Goal: Task Accomplishment & Management: Use online tool/utility

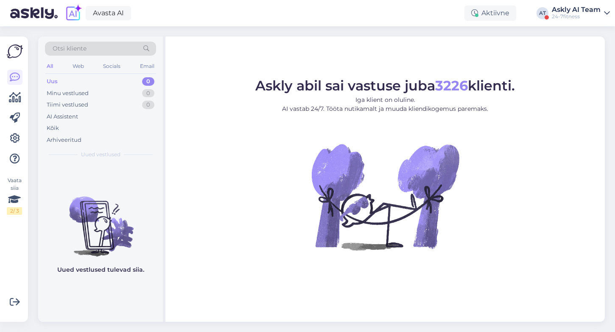
click at [594, 14] on div "24-7fitness" at bounding box center [576, 16] width 49 height 7
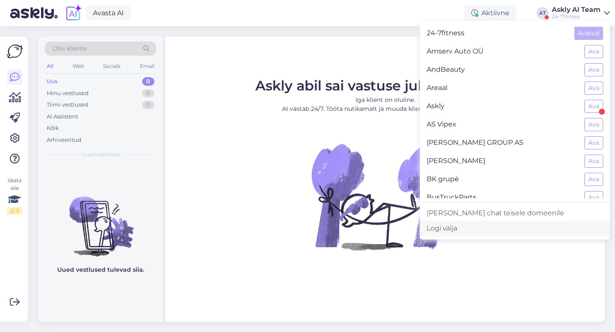
click at [489, 230] on div "Logi välja" at bounding box center [515, 228] width 190 height 15
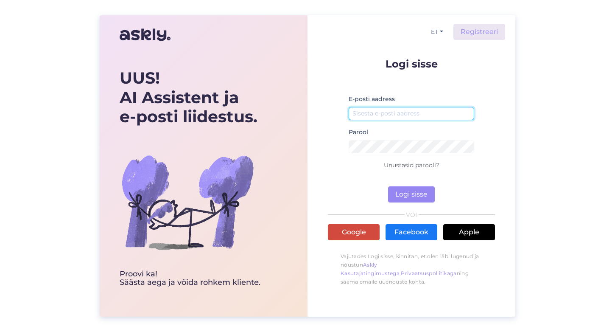
type input "[EMAIL_ADDRESS][DOMAIN_NAME]"
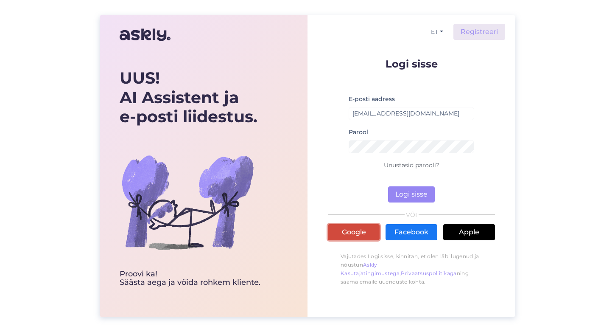
click at [344, 233] on link "Google" at bounding box center [354, 232] width 52 height 16
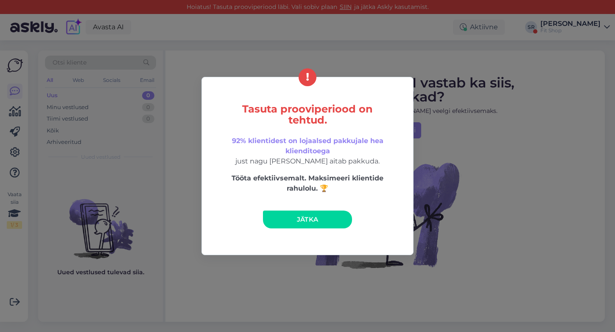
click at [306, 222] on span "Jätka" at bounding box center [308, 219] width 22 height 8
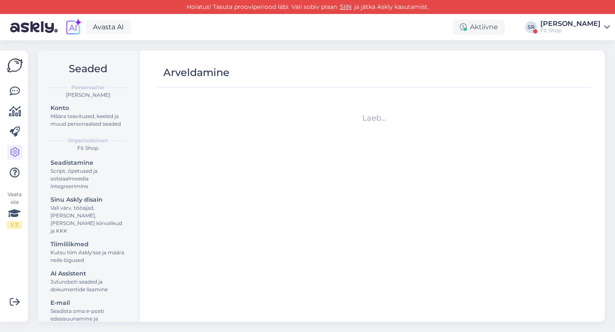
click at [571, 27] on div "[PERSON_NAME]" at bounding box center [571, 23] width 60 height 7
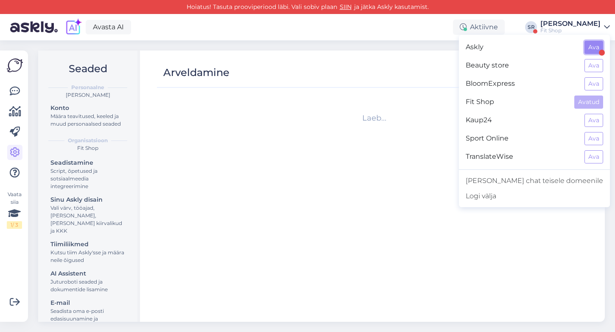
click at [597, 45] on button "Ava" at bounding box center [594, 47] width 19 height 13
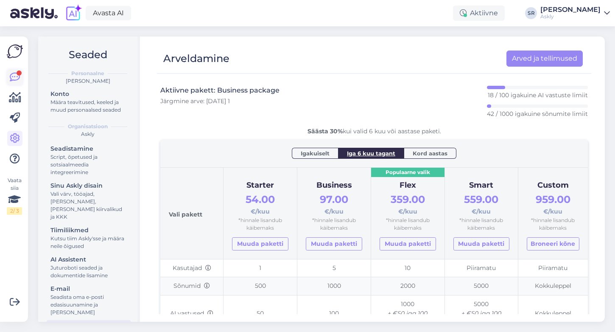
click at [13, 75] on icon at bounding box center [15, 77] width 10 height 10
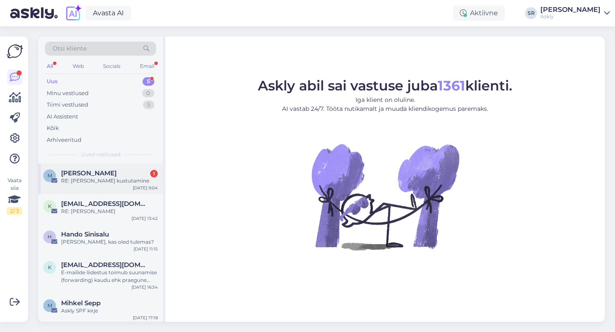
click at [86, 177] on div "RE: Teie konto kustutamine" at bounding box center [109, 181] width 97 height 8
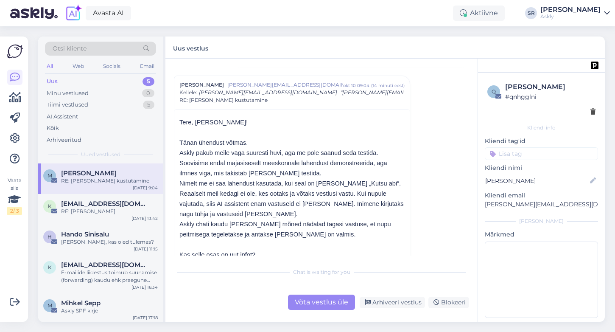
scroll to position [432, 0]
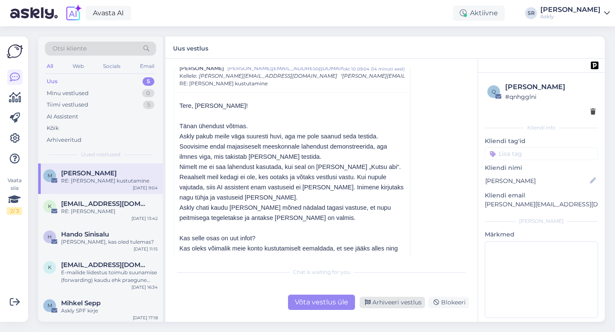
click at [392, 306] on div "Arhiveeri vestlus" at bounding box center [392, 302] width 65 height 11
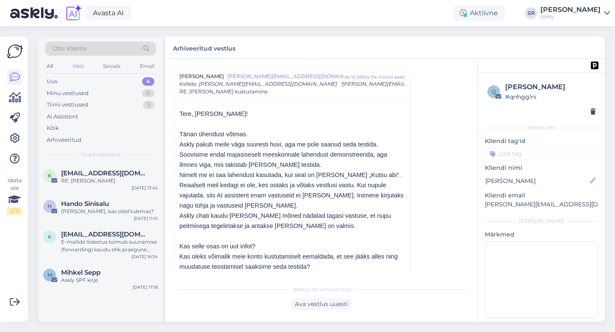
click at [79, 63] on div "Web" at bounding box center [78, 66] width 15 height 11
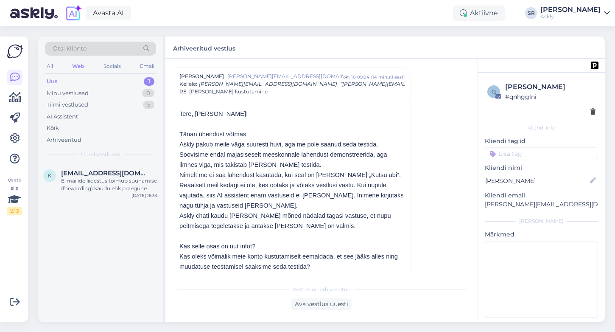
click at [93, 48] on div "Otsi kliente" at bounding box center [100, 49] width 111 height 14
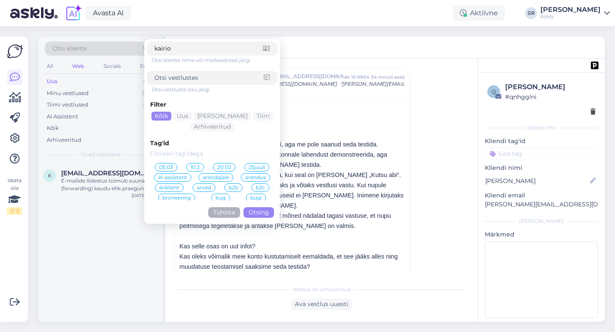
type input "kairi"
click button "Otsing" at bounding box center [259, 212] width 31 height 11
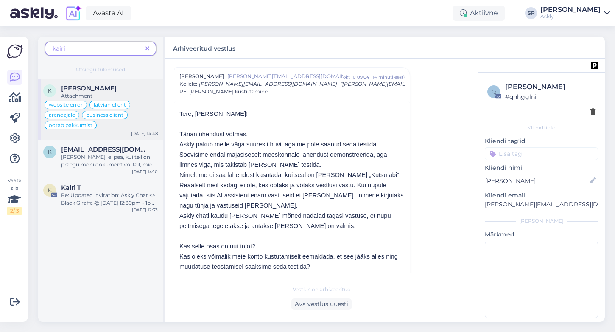
click at [129, 90] on div "Kairi Aadli" at bounding box center [109, 88] width 97 height 8
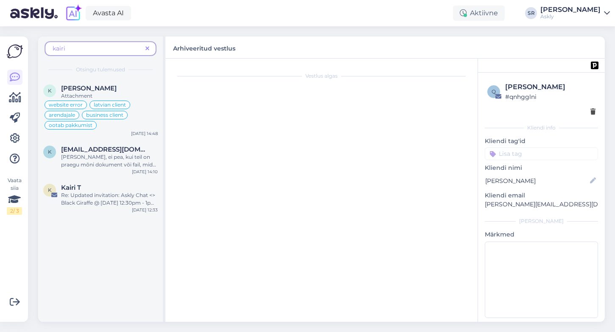
scroll to position [2972, 0]
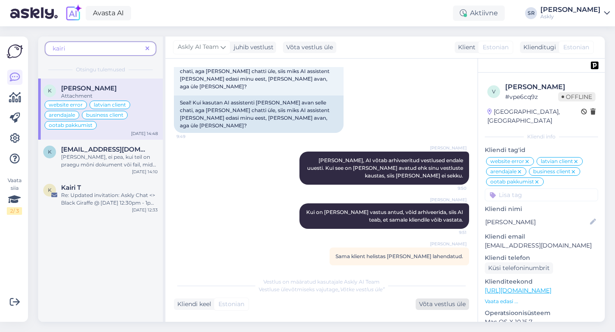
click at [446, 306] on div "Võta vestlus üle" at bounding box center [442, 303] width 53 height 11
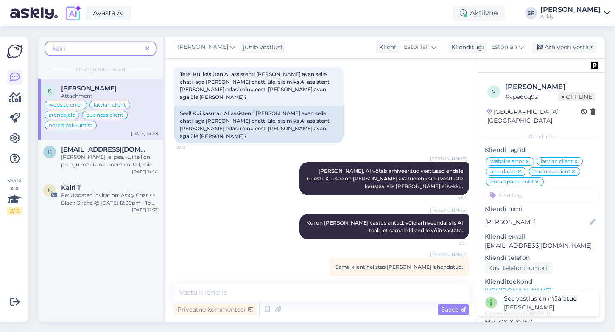
click at [148, 47] on icon at bounding box center [148, 49] width 4 height 6
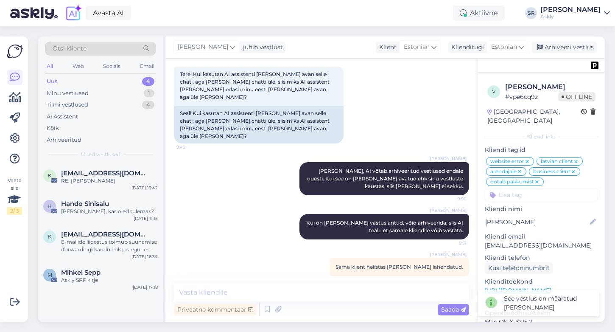
click at [112, 49] on div "Otsi kliente" at bounding box center [100, 49] width 111 height 14
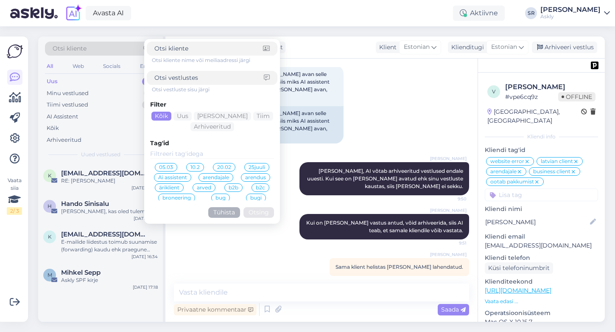
click at [95, 47] on div "Otsi kliente" at bounding box center [100, 49] width 111 height 14
click at [129, 47] on div "Otsi kliente" at bounding box center [100, 49] width 111 height 14
click at [67, 141] on div "Arhiveeritud" at bounding box center [64, 140] width 35 height 8
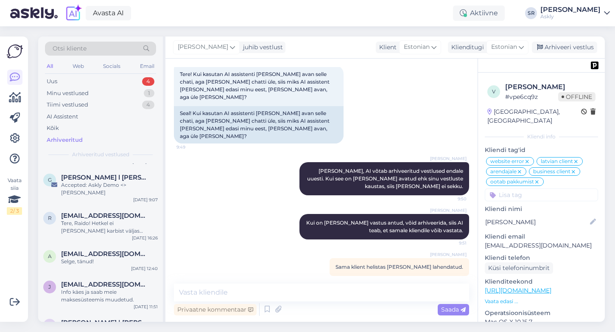
scroll to position [511, 0]
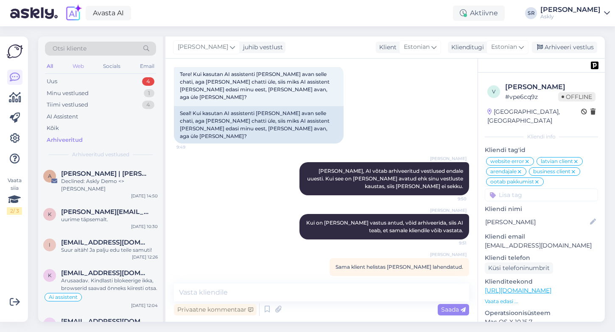
click at [79, 67] on div "Web" at bounding box center [78, 66] width 15 height 11
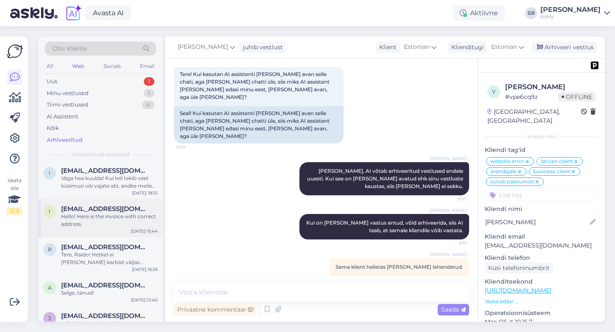
scroll to position [0, 0]
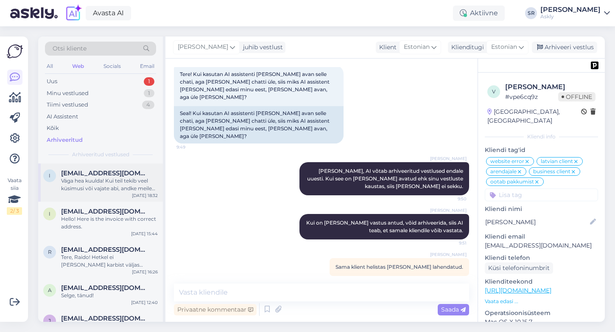
click at [100, 177] on div "Väga hea kuulda! Kui teil tekib veel küsimusi või vajate abi, andke meile teada." at bounding box center [109, 184] width 97 height 15
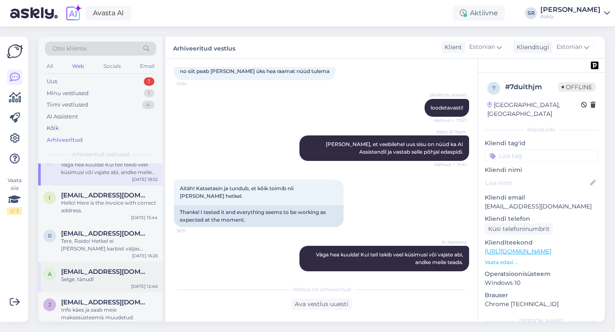
scroll to position [15, 0]
click at [95, 277] on div "Selge, tänud!" at bounding box center [109, 280] width 97 height 8
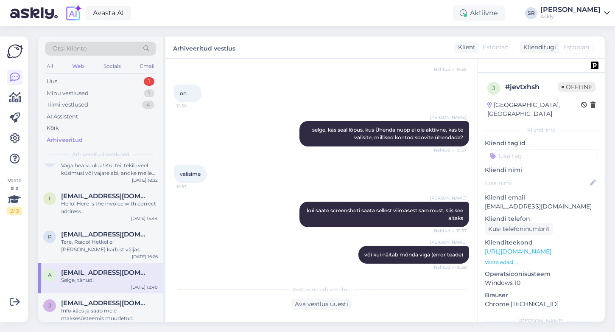
scroll to position [0, 0]
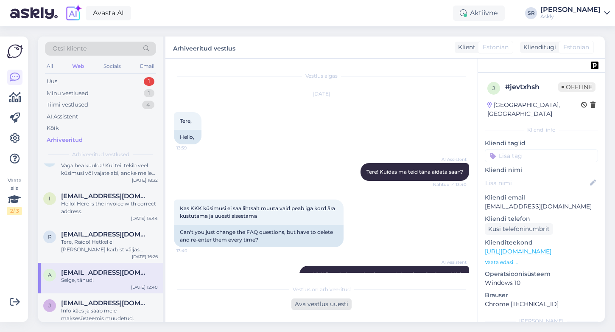
click at [322, 303] on div "Ava vestlus uuesti" at bounding box center [322, 303] width 60 height 11
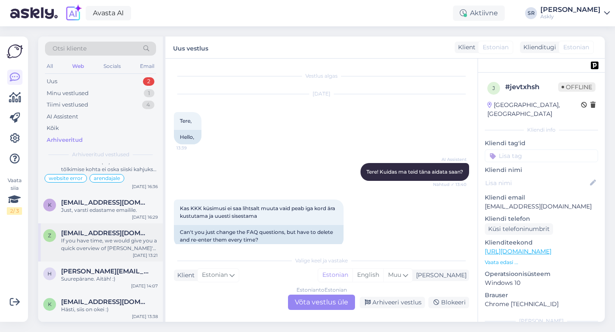
scroll to position [588, 0]
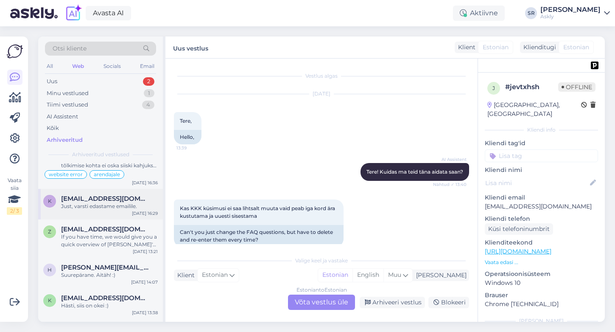
click at [84, 208] on div "Just, varsti edastame emailile." at bounding box center [109, 206] width 97 height 8
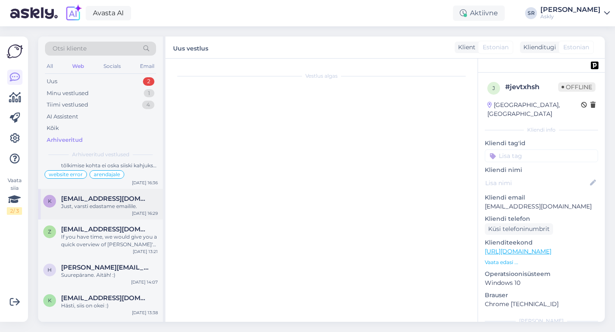
scroll to position [223, 0]
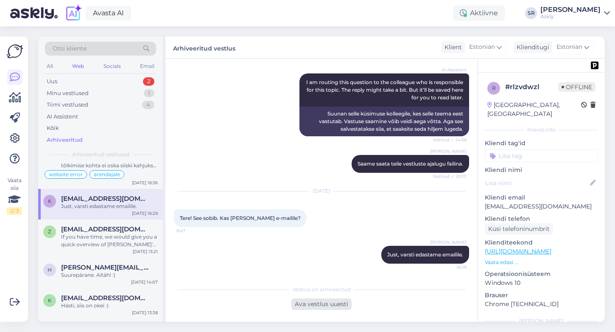
click at [321, 304] on div "Ava vestlus uuesti" at bounding box center [322, 303] width 60 height 11
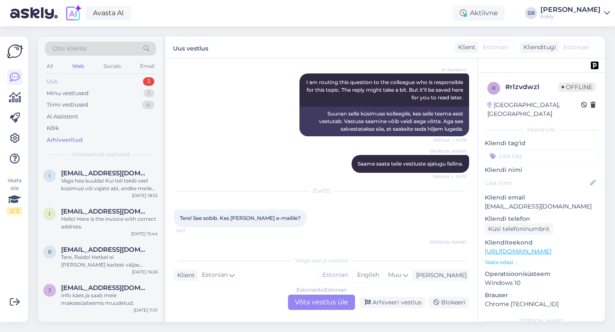
click at [54, 78] on div "Uus" at bounding box center [52, 81] width 11 height 8
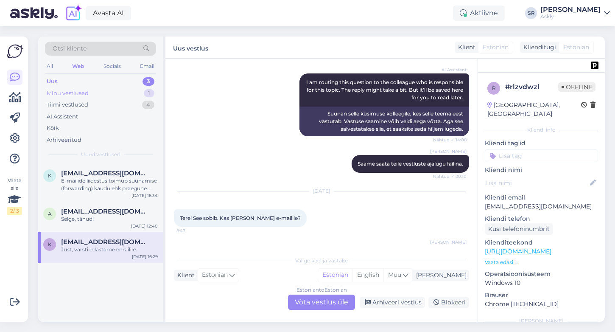
click at [62, 92] on div "Minu vestlused" at bounding box center [68, 93] width 42 height 8
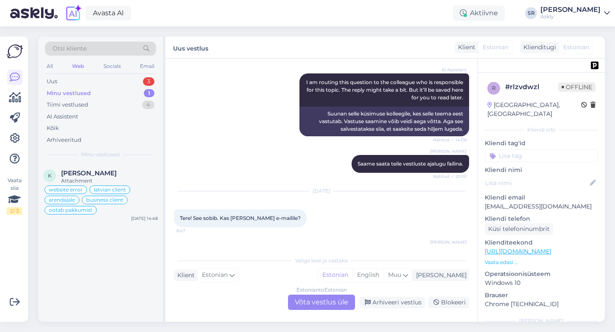
click at [316, 303] on div "Estonian to Estonian Võta vestlus üle" at bounding box center [321, 302] width 67 height 15
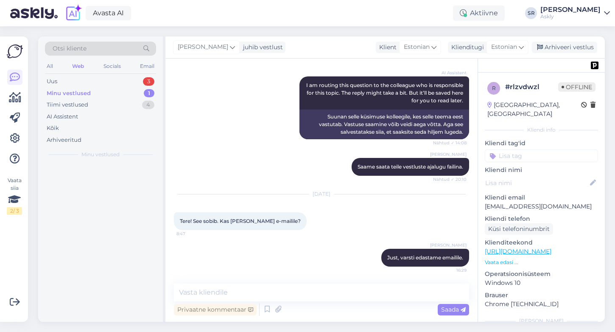
scroll to position [220, 0]
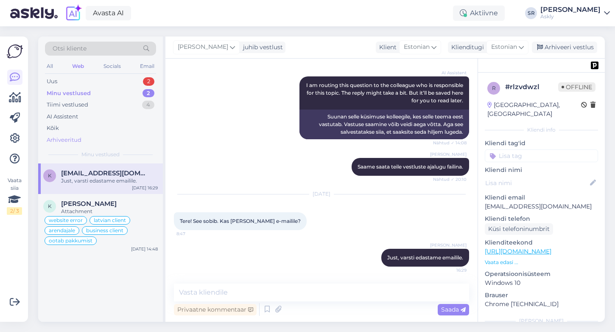
click at [66, 138] on div "Arhiveeritud" at bounding box center [64, 140] width 35 height 8
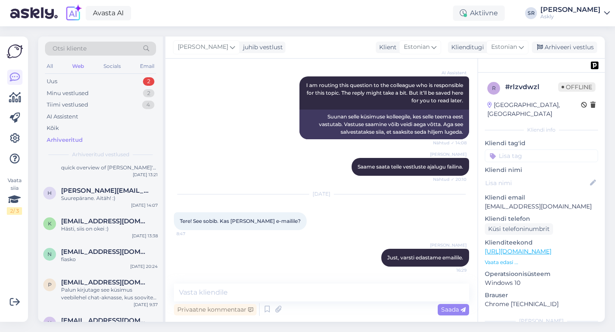
scroll to position [634, 0]
click at [125, 195] on div "Suurepärane. Aitäh! :)" at bounding box center [109, 199] width 97 height 8
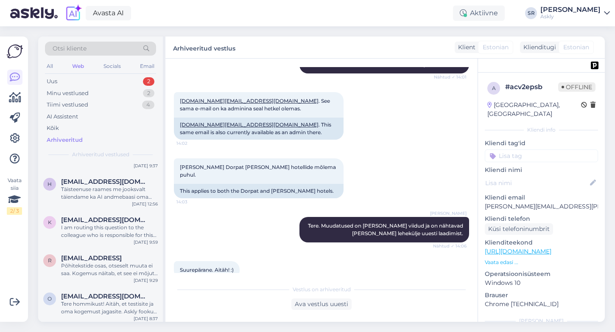
scroll to position [774, 0]
click at [93, 191] on div "Täisteenuse raames me jooksvalt täiendame ka AI andmebaasi oma suurematele klie…" at bounding box center [109, 192] width 97 height 15
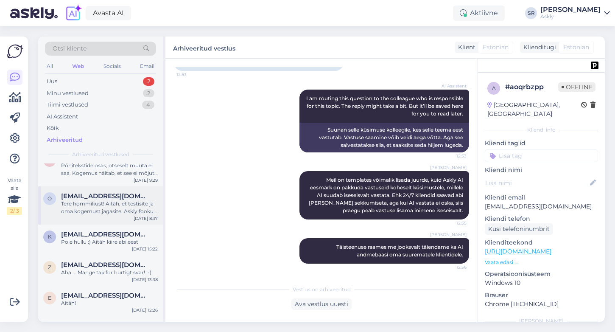
scroll to position [885, 0]
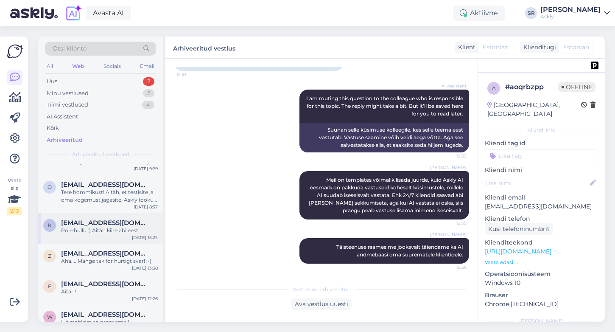
click at [130, 227] on div "Pole hullu :) Aitäh kiire abi eest" at bounding box center [109, 231] width 97 height 8
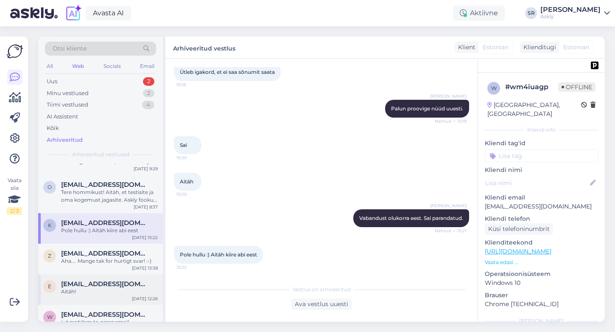
scroll to position [940, 0]
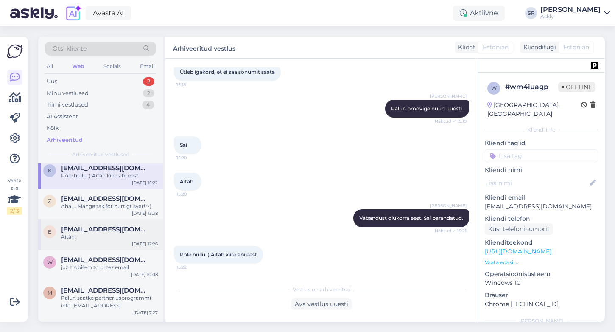
click at [103, 223] on div "e epood@brain-games.com Aitäh! Sep 16 12:26" at bounding box center [100, 234] width 125 height 31
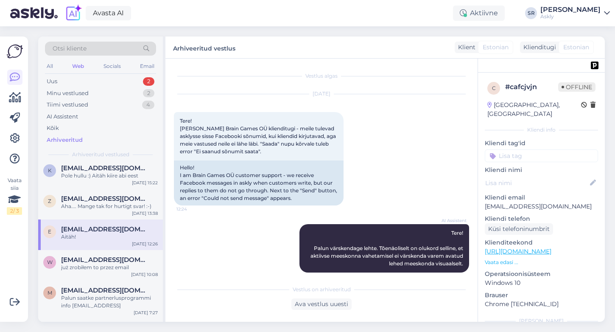
scroll to position [179, 0]
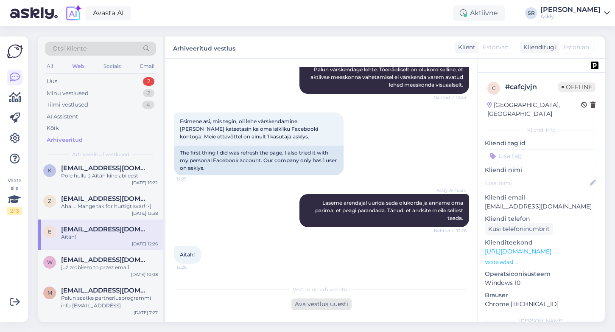
click at [325, 303] on div "Ava vestlus uuesti" at bounding box center [322, 303] width 60 height 11
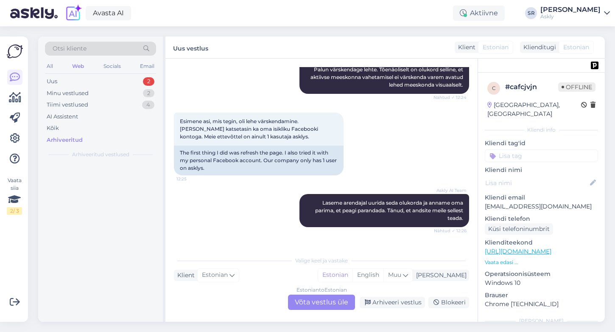
scroll to position [0, 0]
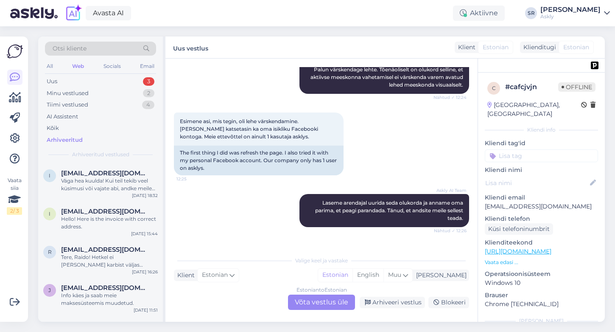
click at [334, 302] on div "Estonian to Estonian Võta vestlus üle" at bounding box center [321, 302] width 67 height 15
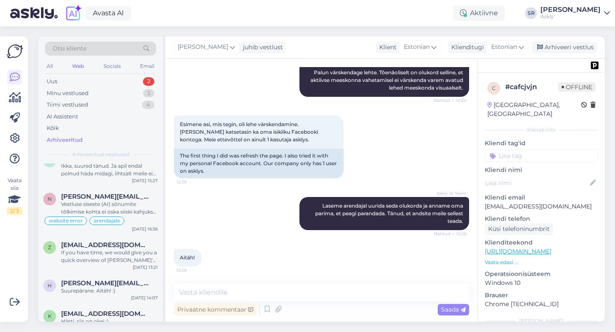
scroll to position [542, 0]
click at [119, 199] on span "nelly.vahtramaa@bustruckparts.com" at bounding box center [105, 196] width 88 height 8
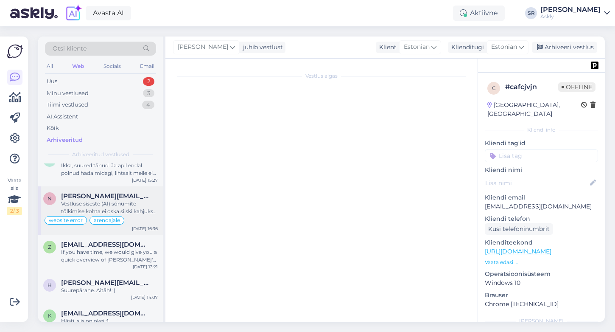
scroll to position [6166, 0]
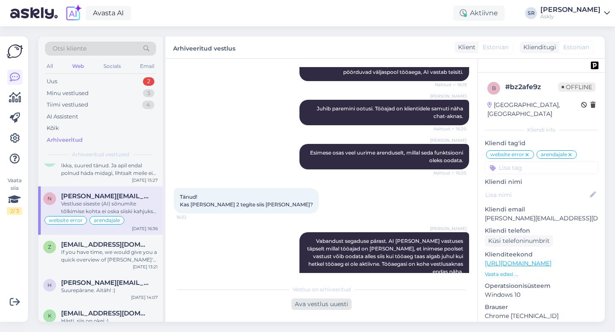
click at [329, 305] on div "Ava vestlus uuesti" at bounding box center [322, 303] width 60 height 11
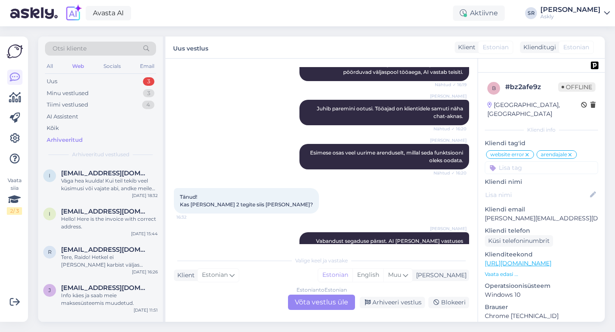
click at [322, 300] on div "Estonian to Estonian Võta vestlus üle" at bounding box center [321, 302] width 67 height 15
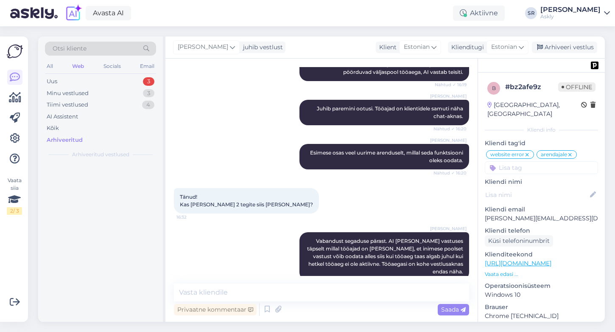
scroll to position [6163, 0]
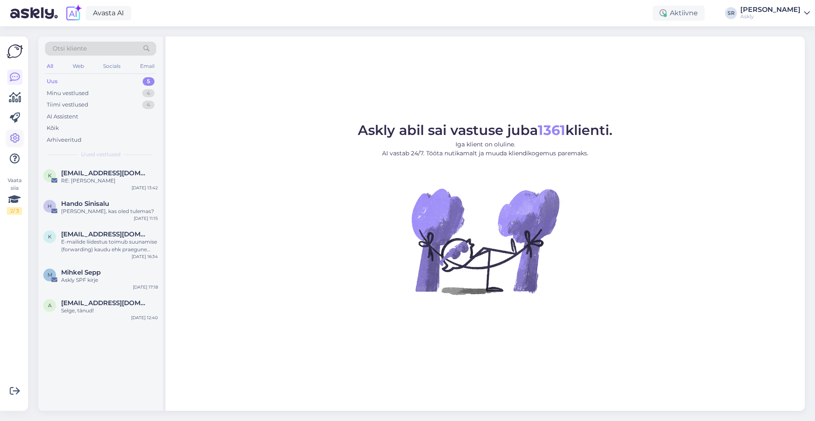
click at [14, 136] on icon at bounding box center [15, 138] width 10 height 10
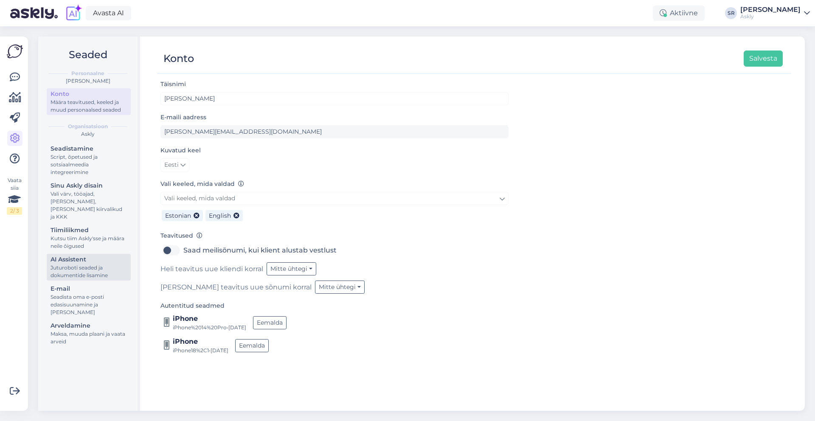
click at [79, 264] on div "Juturoboti seaded ja dokumentide lisamine" at bounding box center [89, 271] width 76 height 15
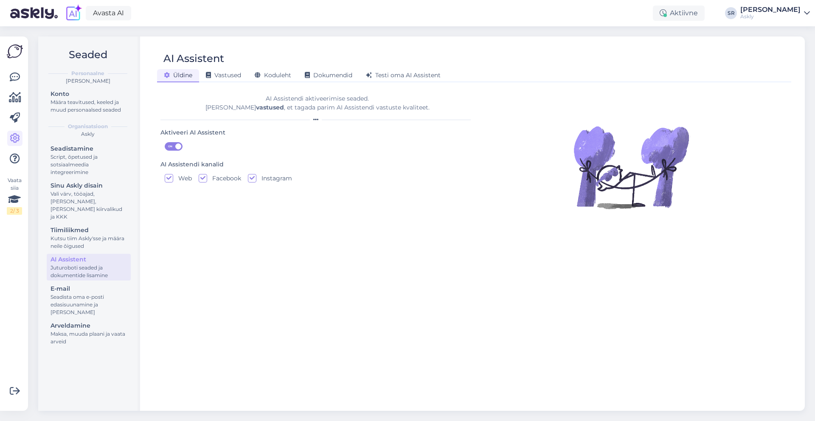
click at [615, 8] on div "Avasta AI Aktiivne SR Sandra Roosna Askly" at bounding box center [407, 13] width 815 height 26
click at [615, 15] on div "Askly" at bounding box center [770, 16] width 60 height 7
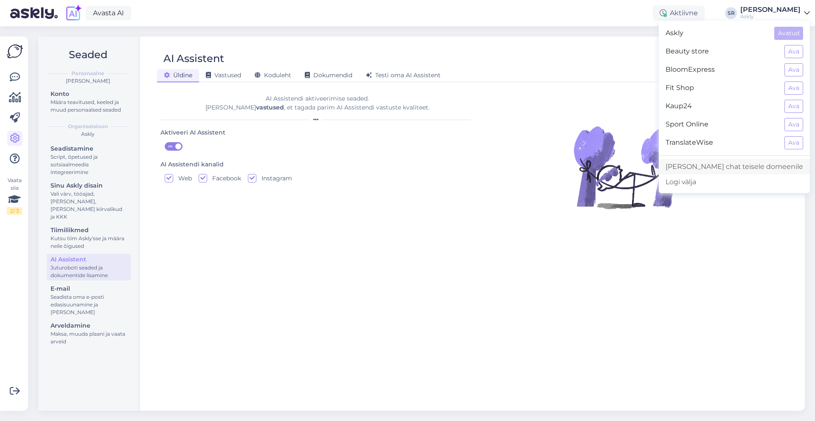
click at [615, 167] on link "[PERSON_NAME] chat teisele domeenile" at bounding box center [734, 166] width 151 height 15
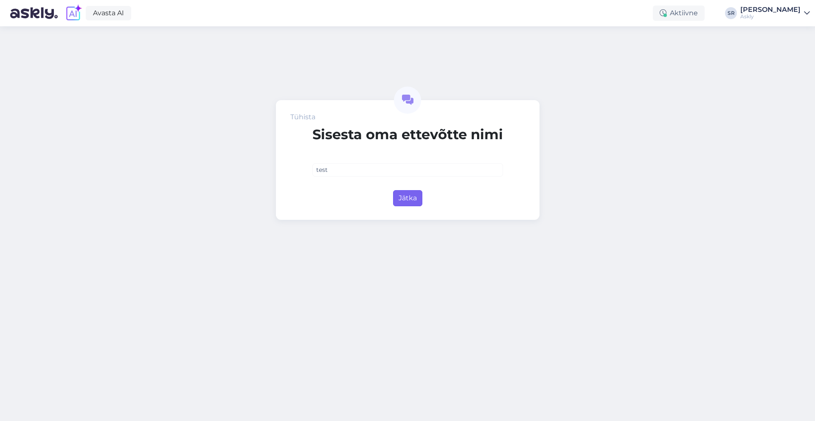
type input "test"
click at [397, 200] on button "Jätka" at bounding box center [407, 198] width 29 height 16
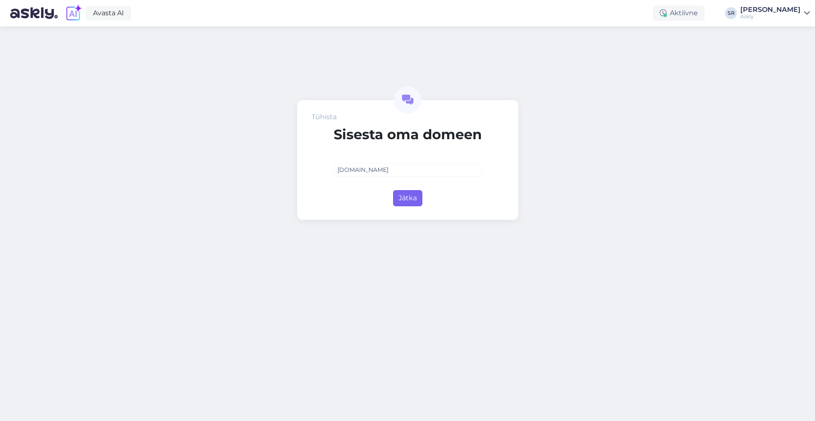
type input "[DOMAIN_NAME]"
click at [410, 203] on button "Jätka" at bounding box center [407, 198] width 29 height 16
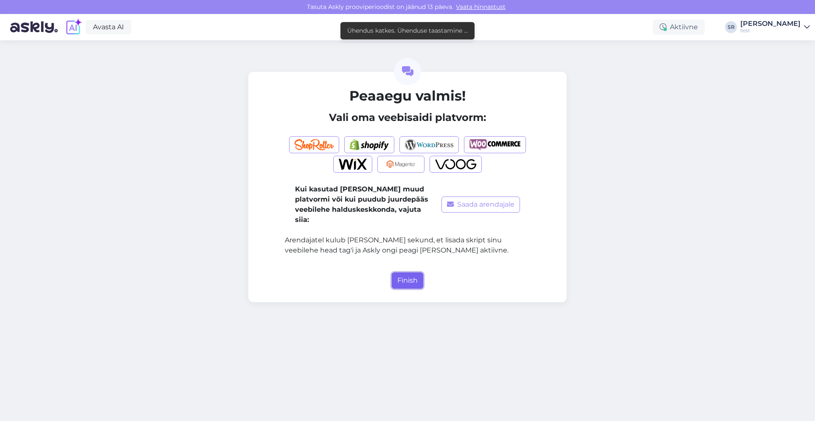
click at [416, 274] on button "Finish" at bounding box center [407, 280] width 31 height 16
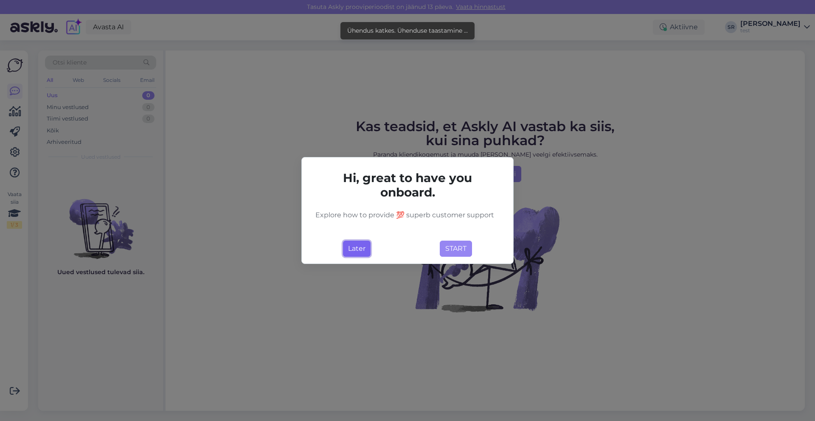
click at [347, 251] on button "Later" at bounding box center [357, 249] width 28 height 16
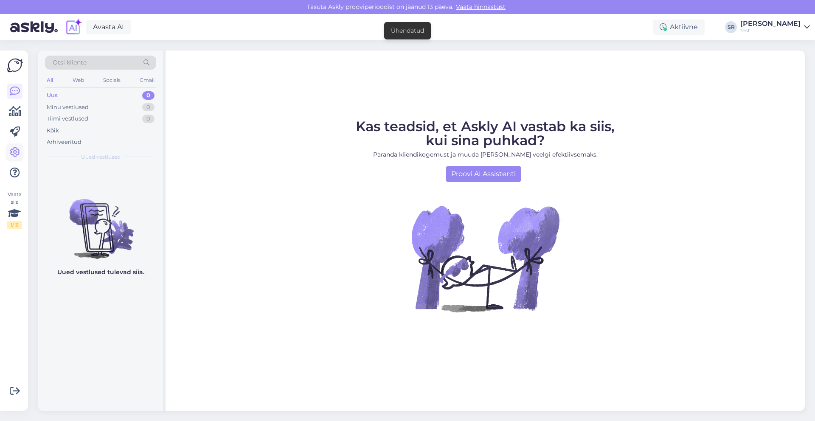
click at [18, 152] on icon at bounding box center [15, 152] width 10 height 10
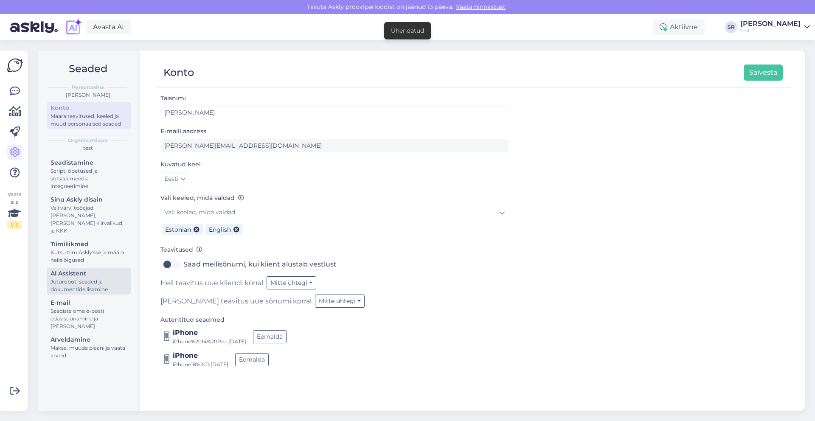
click at [77, 278] on div "Juturoboti seaded ja dokumentide lisamine" at bounding box center [89, 285] width 76 height 15
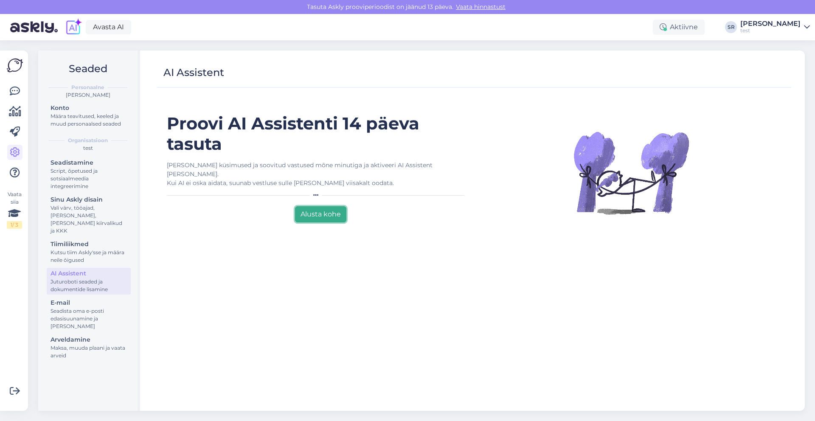
click at [317, 206] on button "Alusta kohe" at bounding box center [320, 214] width 51 height 16
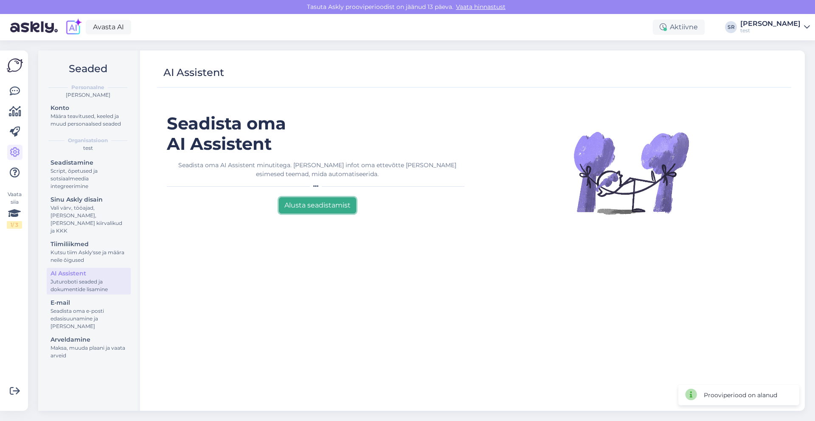
click at [312, 206] on button "Alusta seadistamist" at bounding box center [317, 205] width 77 height 16
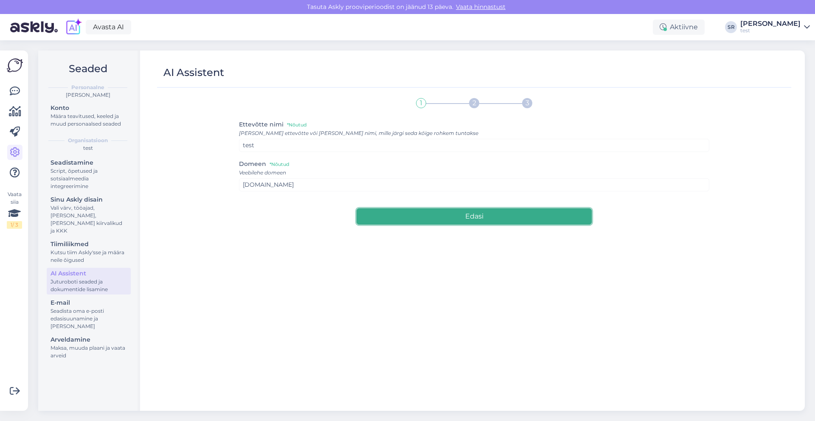
click at [396, 214] on button "Edasi" at bounding box center [474, 216] width 235 height 16
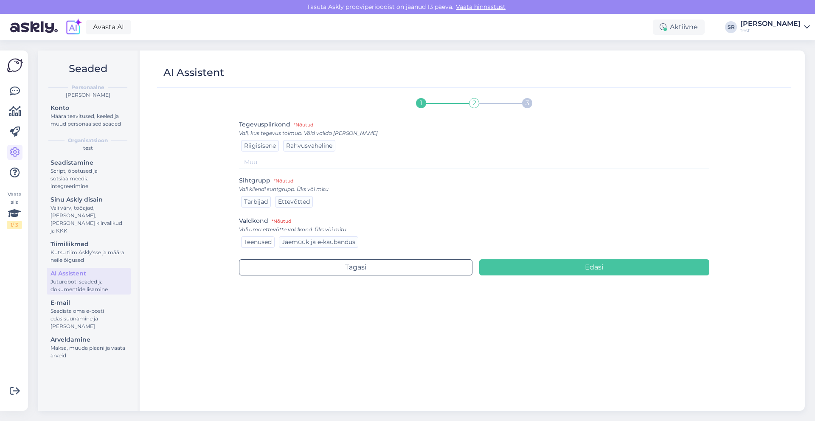
click at [268, 239] on span "Teenused" at bounding box center [258, 242] width 28 height 8
click at [254, 203] on span "Tarbijad" at bounding box center [256, 202] width 24 height 8
click at [256, 143] on span "Riigisisene" at bounding box center [260, 146] width 32 height 8
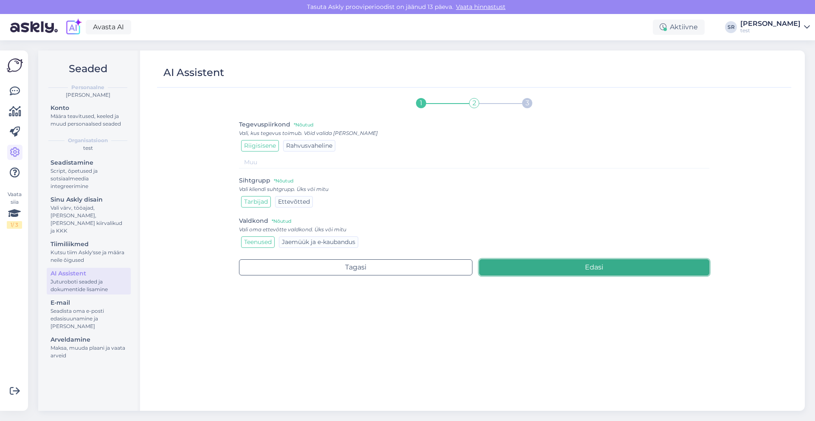
click at [567, 272] on button "Edasi" at bounding box center [594, 267] width 230 height 16
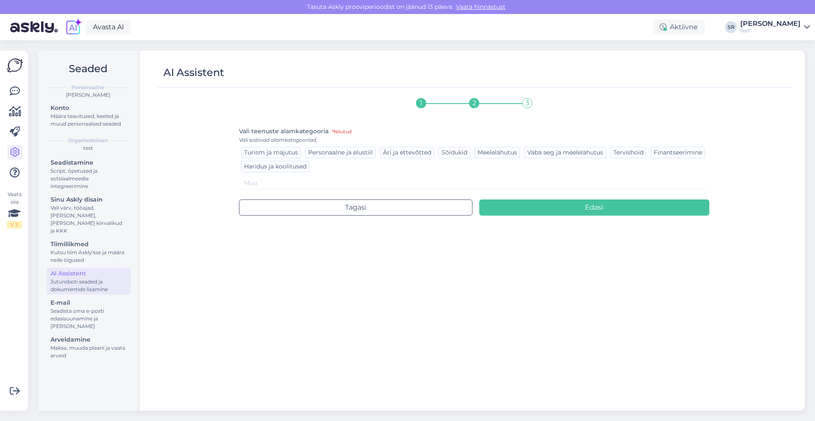
click at [452, 151] on span "Sõidukid" at bounding box center [454, 153] width 26 height 8
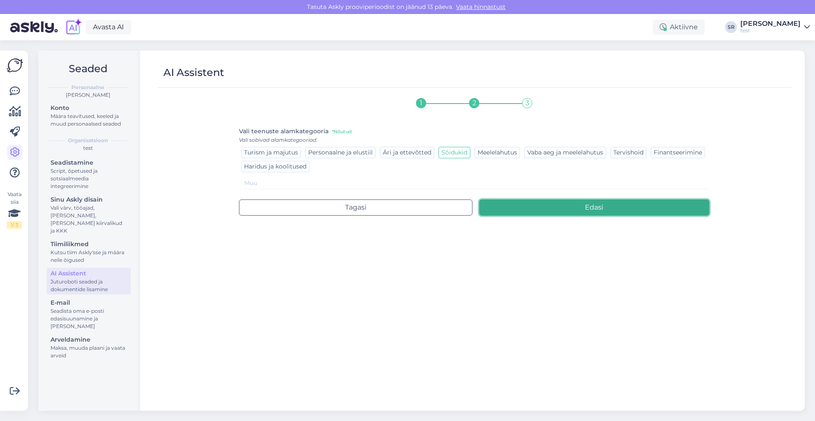
click at [543, 204] on button "Edasi" at bounding box center [594, 207] width 230 height 16
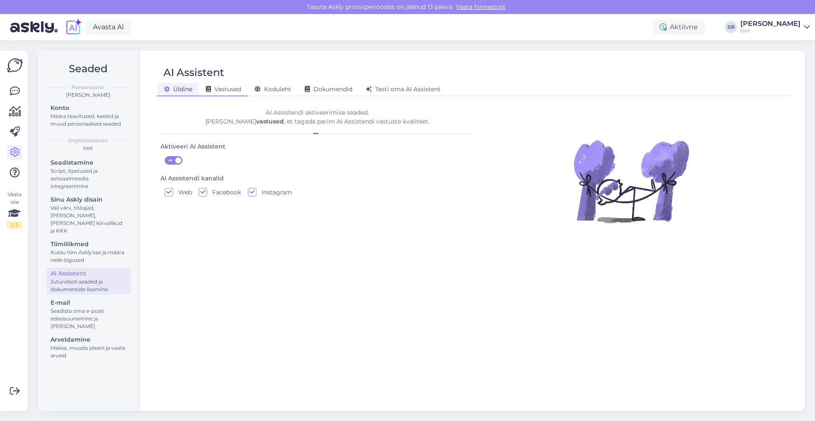
click at [225, 90] on span "Vastused" at bounding box center [223, 89] width 35 height 8
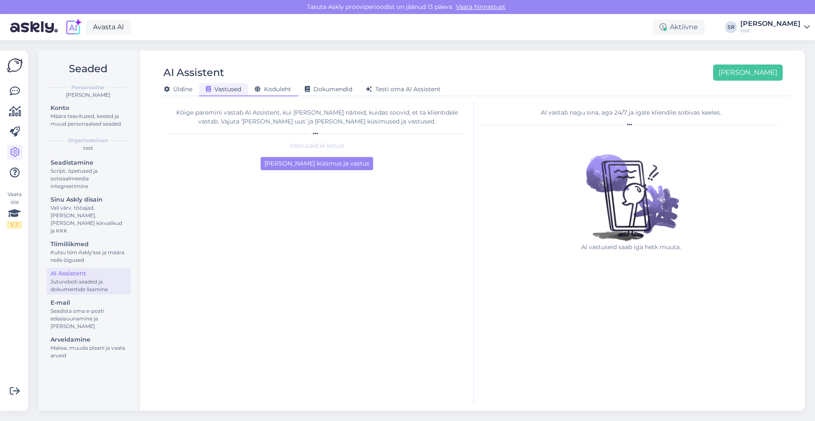
click at [281, 93] on div "Koduleht" at bounding box center [273, 89] width 50 height 13
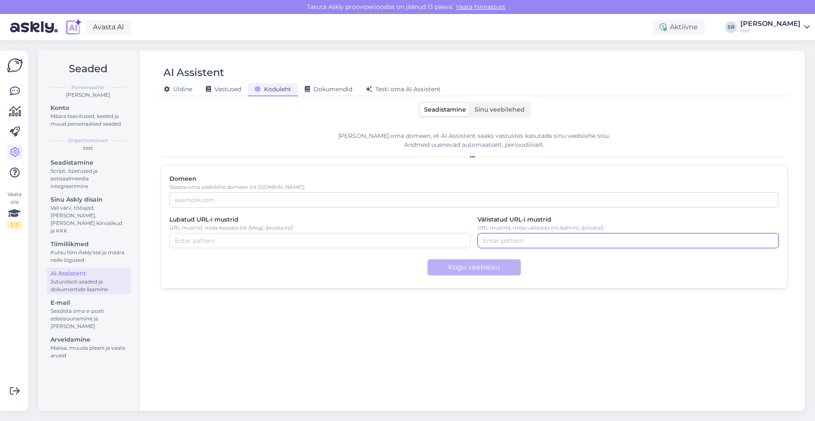
click at [513, 239] on input "Välistatud URL-i mustrid" at bounding box center [628, 240] width 290 height 9
click at [223, 90] on span "Vastused" at bounding box center [223, 89] width 35 height 8
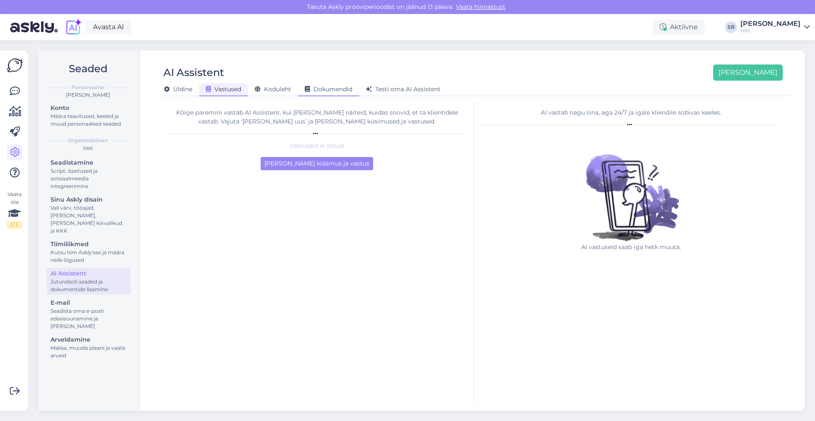
click at [342, 84] on div "Dokumendid" at bounding box center [328, 89] width 61 height 13
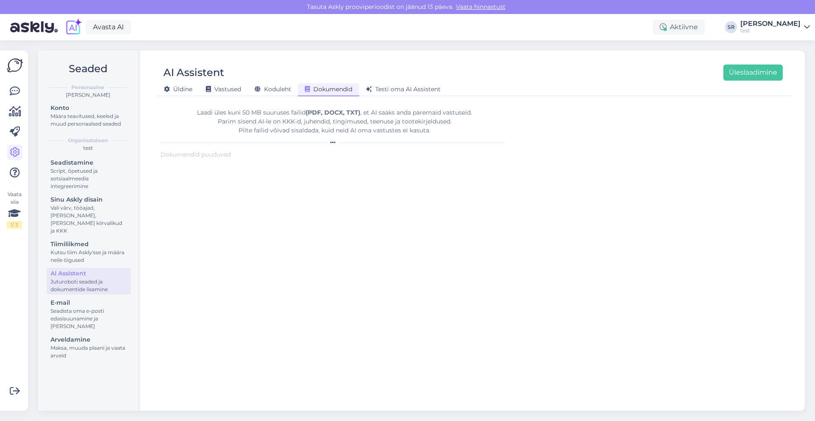
click at [768, 29] on div "test" at bounding box center [770, 30] width 60 height 7
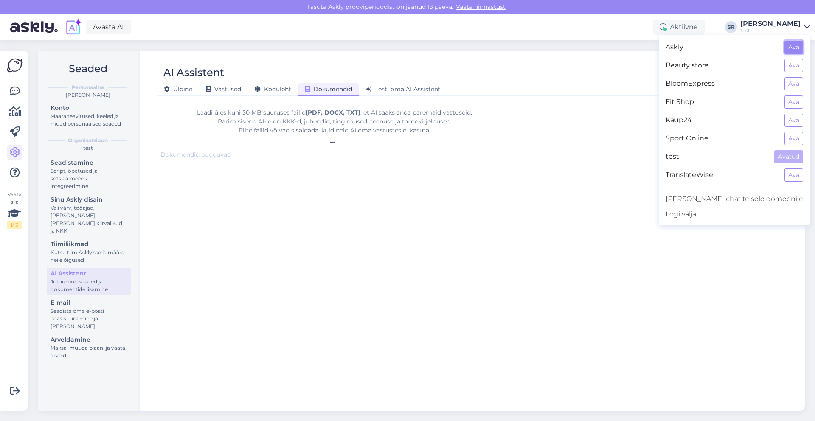
click at [788, 46] on button "Ava" at bounding box center [793, 47] width 19 height 13
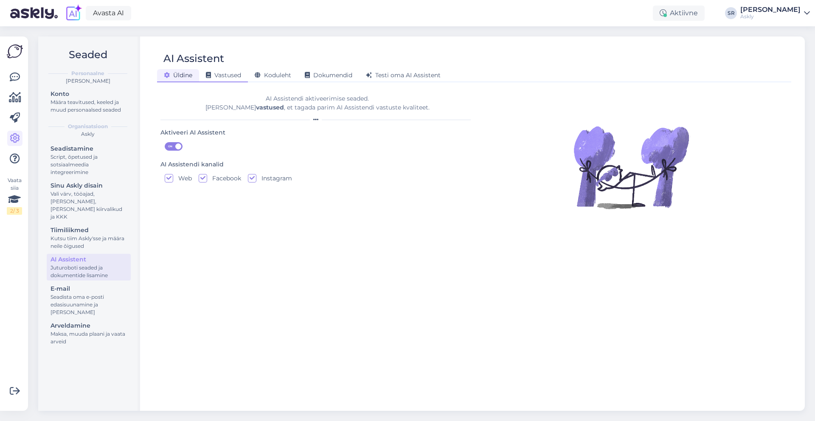
click at [230, 72] on span "Vastused" at bounding box center [223, 75] width 35 height 8
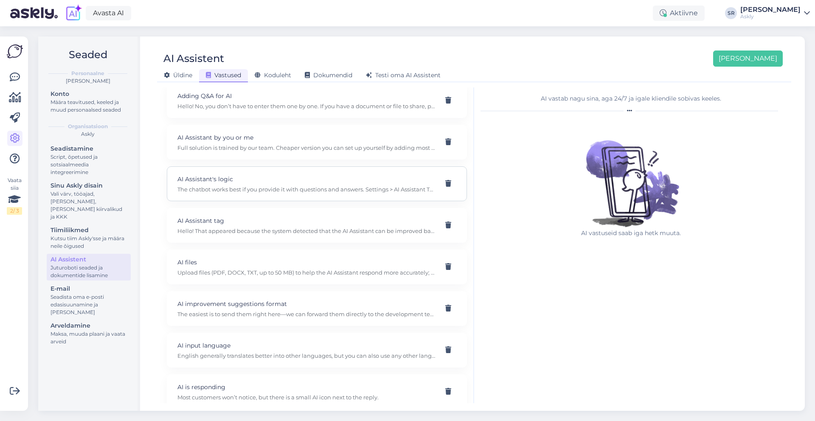
scroll to position [109, 0]
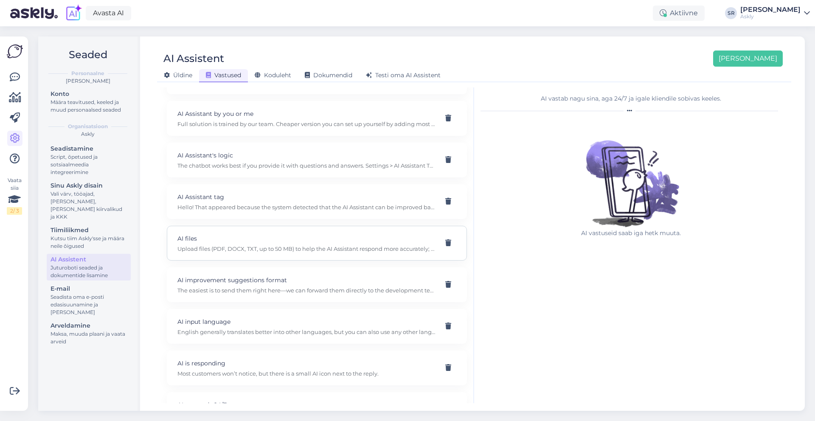
click at [286, 252] on p "Upload files (PDF, DOCX, TXT, up to 50 MB) to help the AI Assistant respond mor…" at bounding box center [306, 249] width 258 height 8
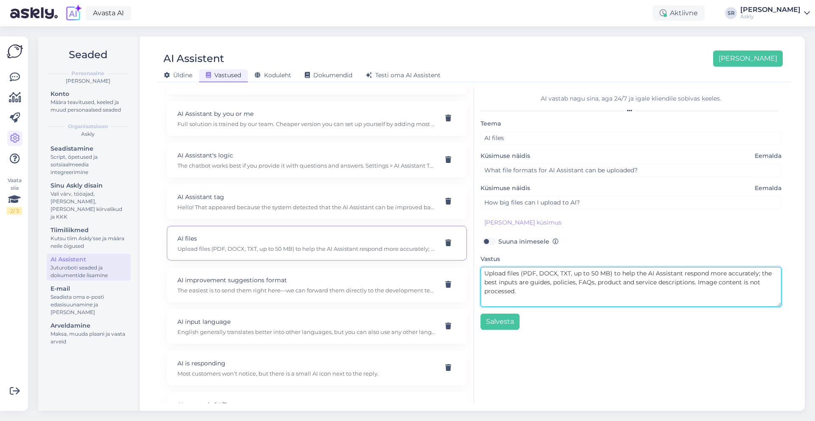
click at [543, 287] on textarea "Upload files (PDF, DOCX, TXT, up to 50 MB) to help the AI Assistant respond mor…" at bounding box center [630, 287] width 301 height 40
click at [522, 275] on textarea "Upload files (PDF, DOCX, TXT, up to 50 MB) to help the AI Assistant respond mor…" at bounding box center [630, 287] width 301 height 40
type textarea "Upload files (XLS, PDF, DOCX, TXT, up to 50 MB) to help the AI Assistant respon…"
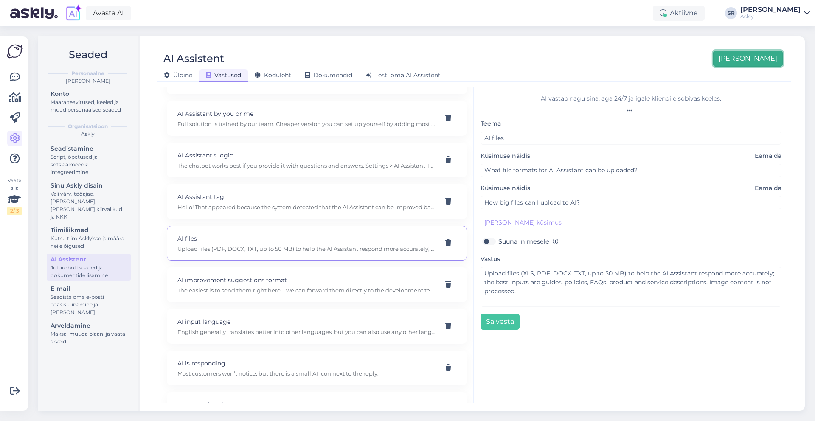
click at [768, 59] on button "Lisa uus" at bounding box center [748, 59] width 70 height 16
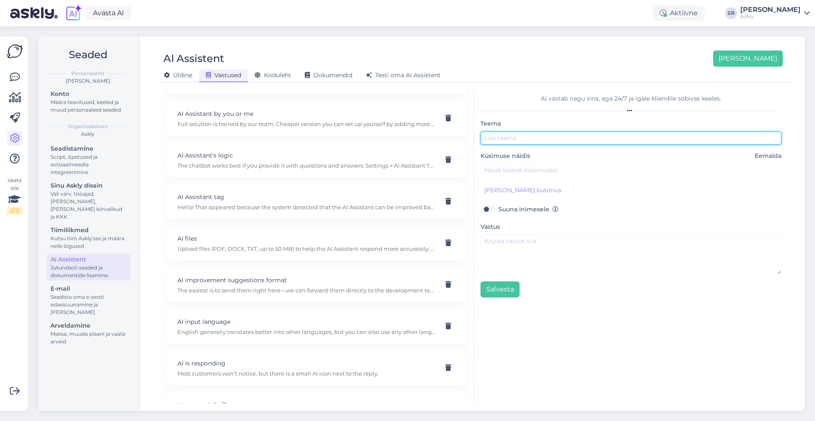
click at [626, 142] on input "text" at bounding box center [630, 138] width 301 height 13
type input "Reisi tühistamine"
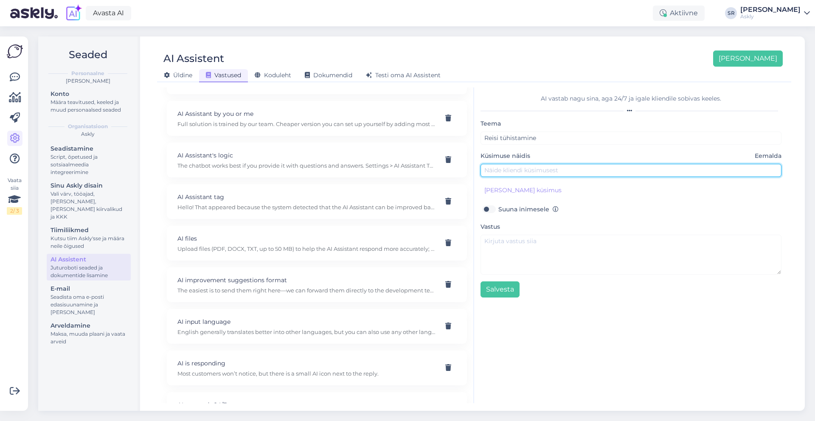
click at [535, 168] on input "text" at bounding box center [630, 170] width 301 height 13
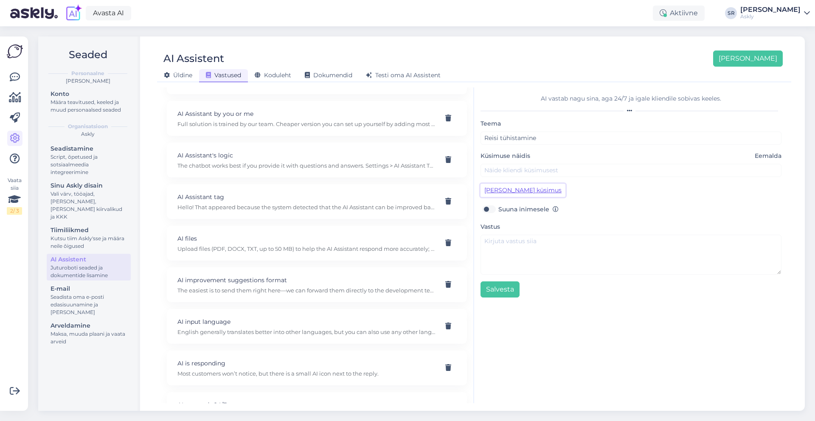
click at [511, 192] on button "Lisa kliendi küsimus" at bounding box center [522, 190] width 85 height 13
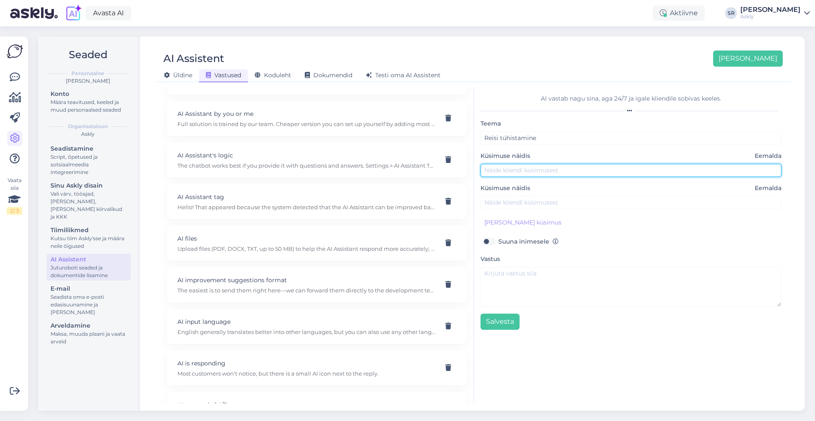
click at [498, 169] on input "text" at bounding box center [630, 170] width 301 height 13
type input "Mul jäi reis tühistamata"
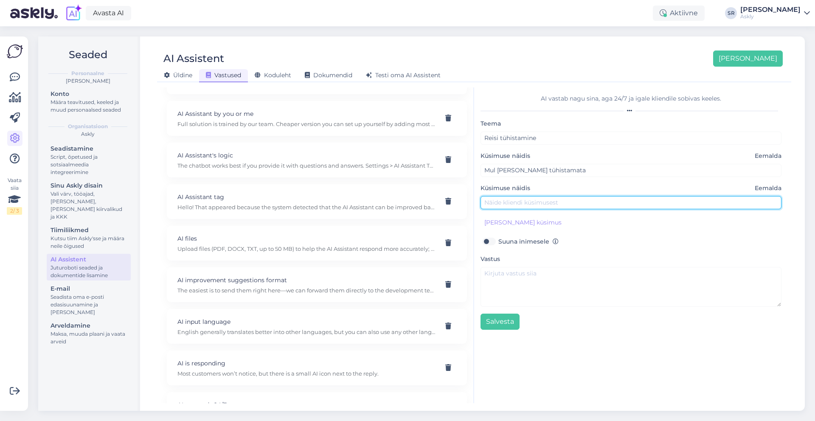
click at [503, 208] on input "text" at bounding box center [630, 202] width 301 height 13
type input "Soovin tühistada"
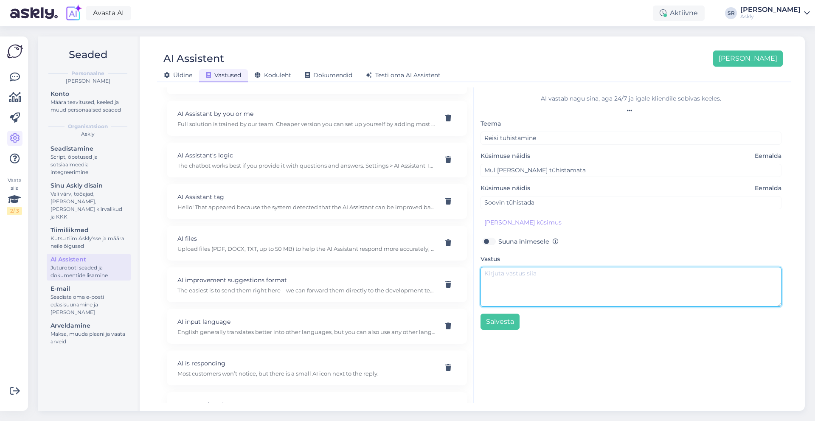
click at [501, 272] on textarea at bounding box center [630, 287] width 301 height 40
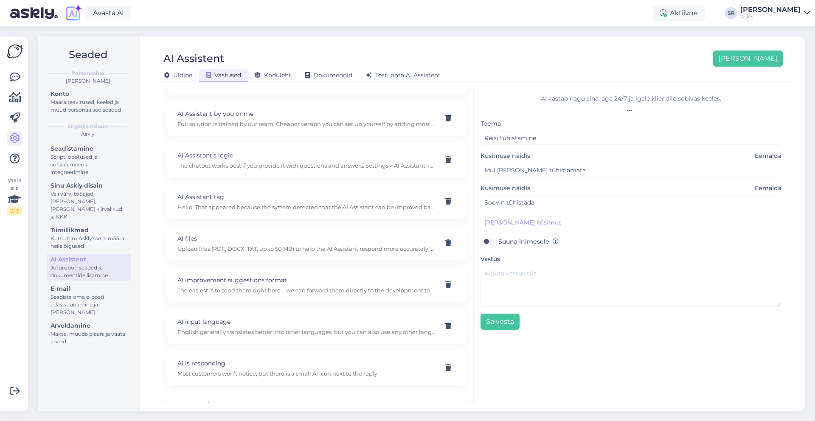
click at [498, 240] on label "Suuna inimesele" at bounding box center [528, 241] width 60 height 11
click at [488, 240] on input "Suuna inimesele" at bounding box center [488, 241] width 16 height 11
checkbox input "true"
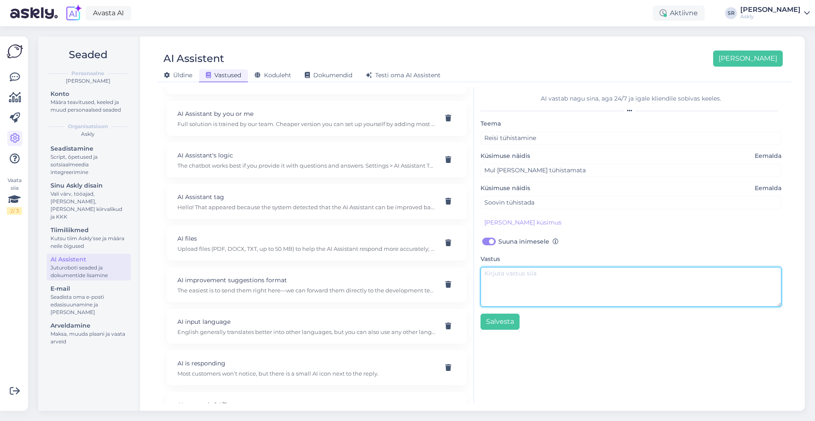
click at [502, 284] on textarea at bounding box center [630, 287] width 301 height 40
type textarea "Kahju kuulda, aga aitame hea meelega. Palun saatke meile reisija nimi ja tellim…"
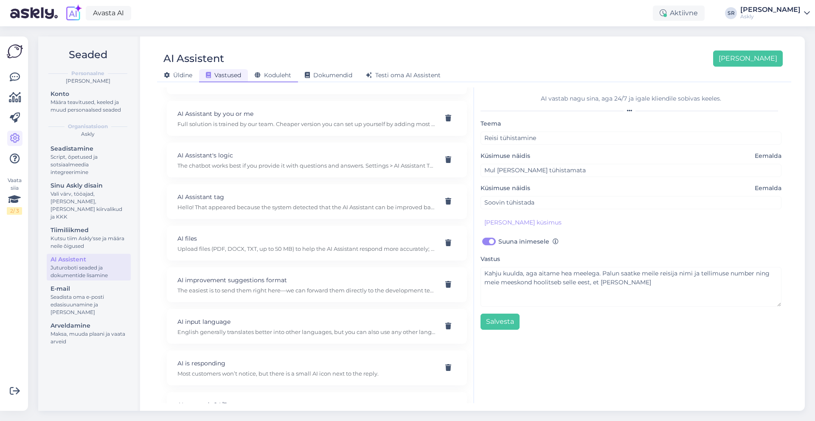
click at [280, 76] on span "Koduleht" at bounding box center [273, 75] width 36 height 8
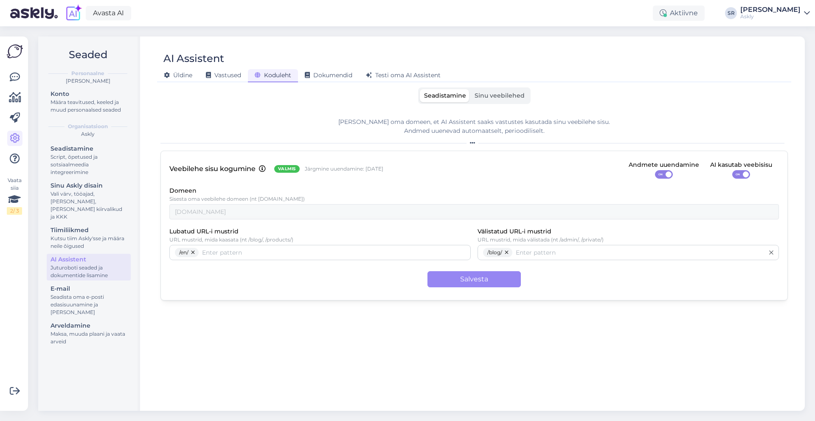
click at [500, 101] on label "Sinu veebilehed" at bounding box center [499, 95] width 59 height 13
click at [470, 89] on input "Sinu veebilehed" at bounding box center [470, 89] width 0 height 0
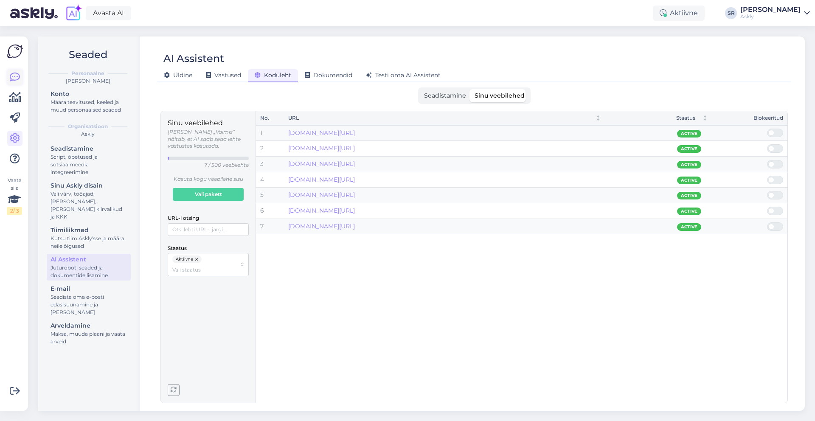
click at [18, 73] on icon at bounding box center [15, 77] width 10 height 10
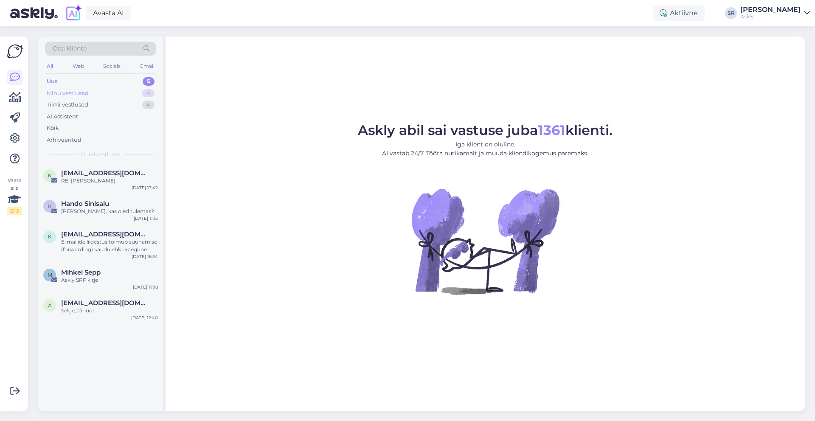
click at [79, 87] on div "Minu vestlused 4" at bounding box center [100, 93] width 111 height 12
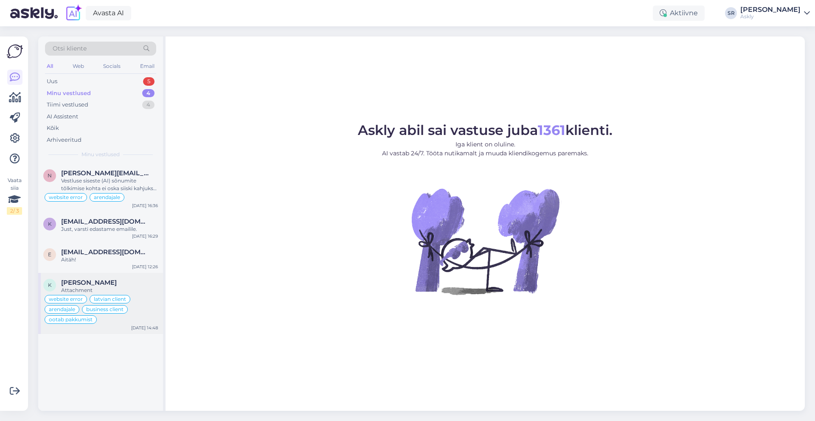
click at [135, 281] on div "Kairi Aadli" at bounding box center [109, 283] width 97 height 8
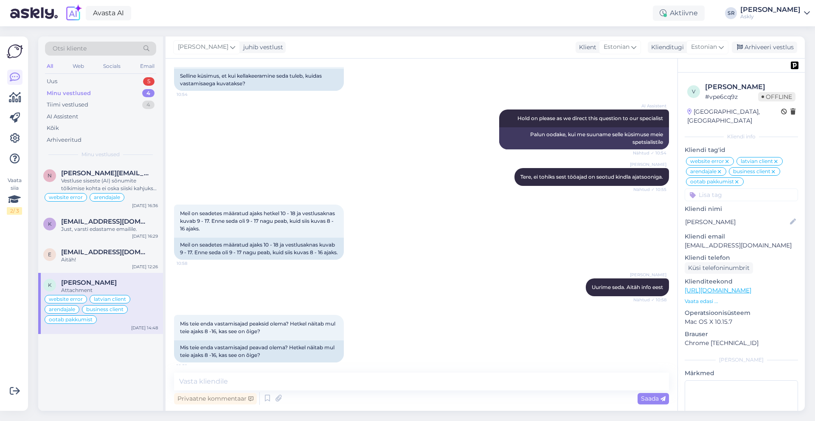
scroll to position [170, 0]
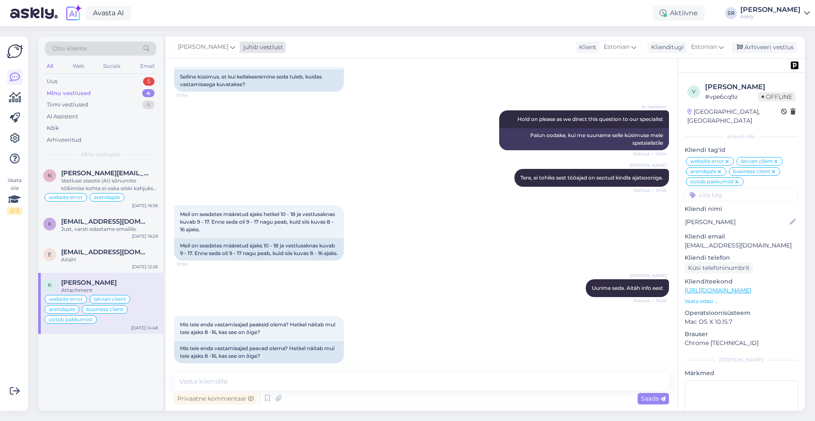
click at [206, 45] on span "[PERSON_NAME]" at bounding box center [203, 46] width 51 height 9
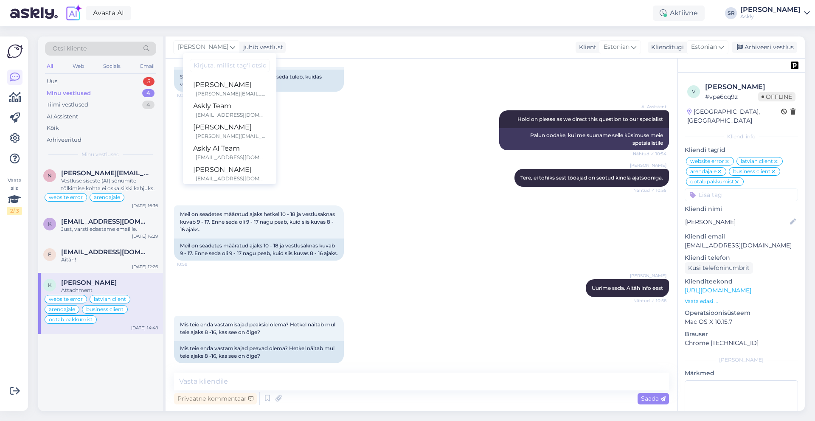
click at [458, 189] on div "Hans Niinemäe Tere, ei tohiks sest tööajad on seotud kindla ajatsooniga. Nähtud…" at bounding box center [421, 178] width 495 height 36
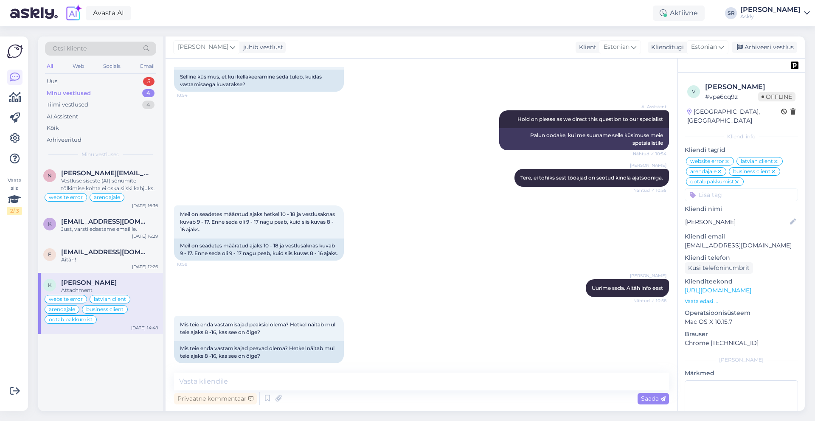
click at [696, 298] on p "Vaata edasi ..." at bounding box center [741, 302] width 113 height 8
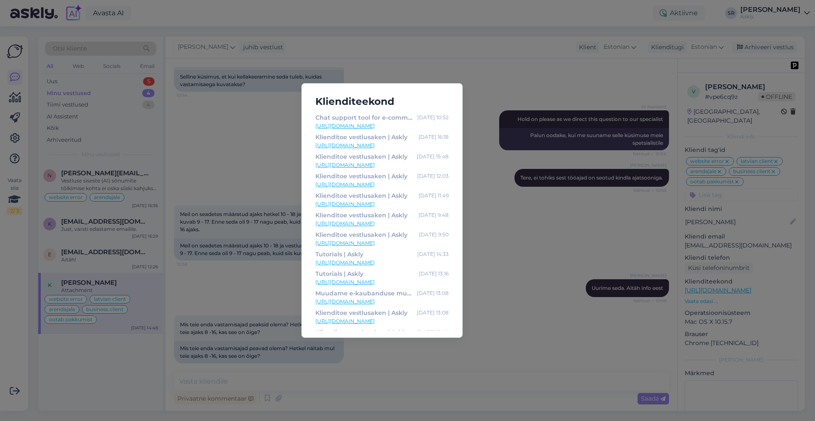
click at [641, 295] on div "Klienditeekond Chat support tool for e-commerce growth | Askly Sep 2 10:52 http…" at bounding box center [407, 210] width 815 height 421
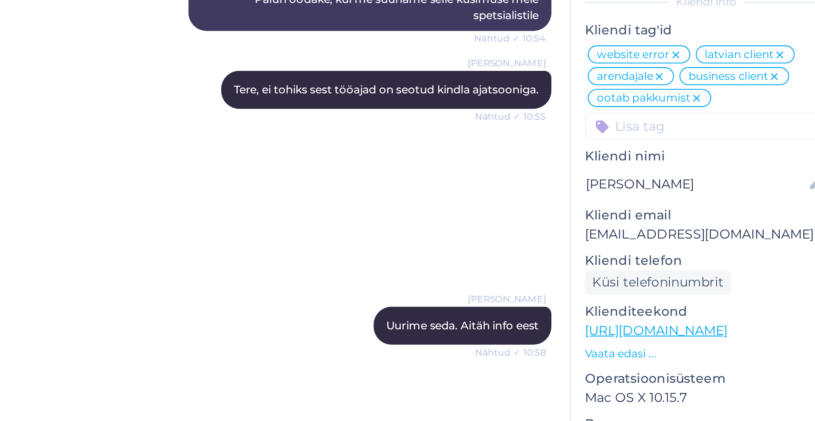
click at [769, 262] on div "Küsi telefoninumbrit" at bounding box center [741, 267] width 113 height 11
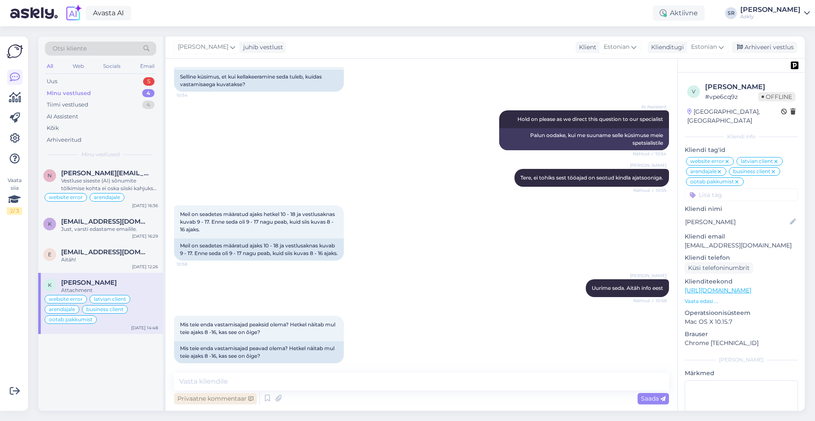
click at [203, 396] on div "Privaatne kommentaar" at bounding box center [215, 398] width 83 height 11
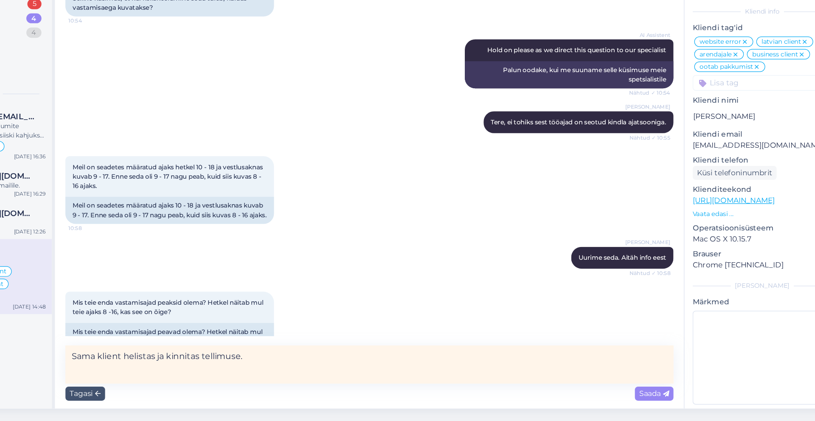
scroll to position [0, 0]
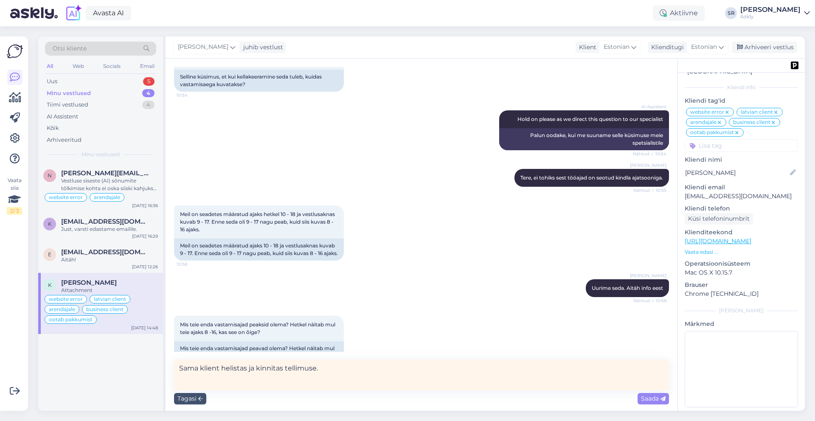
type textarea "Sama klient helistas ja kinnitas tellimuse."
click at [97, 42] on div "Otsi kliente" at bounding box center [100, 49] width 111 height 14
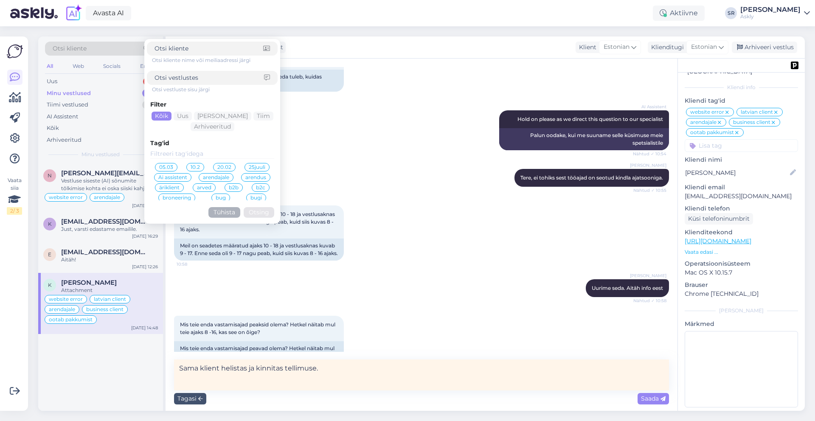
click at [170, 150] on input at bounding box center [212, 153] width 124 height 9
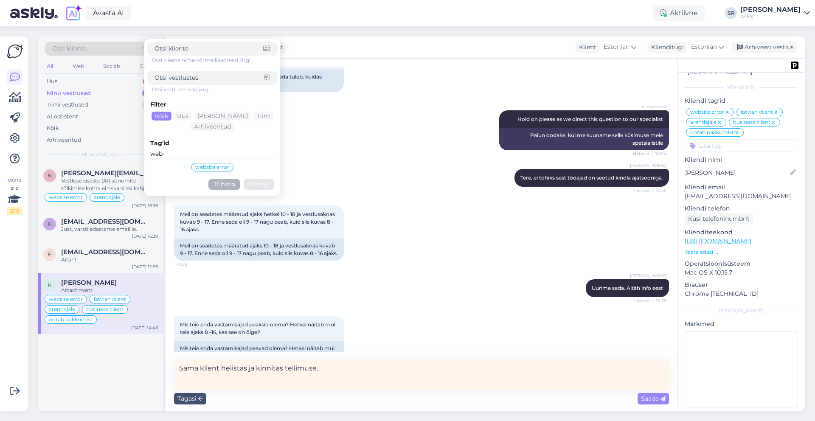
type input "web"
click at [210, 167] on span "website error" at bounding box center [212, 167] width 34 height 5
click at [259, 193] on button "Otsing" at bounding box center [259, 193] width 31 height 11
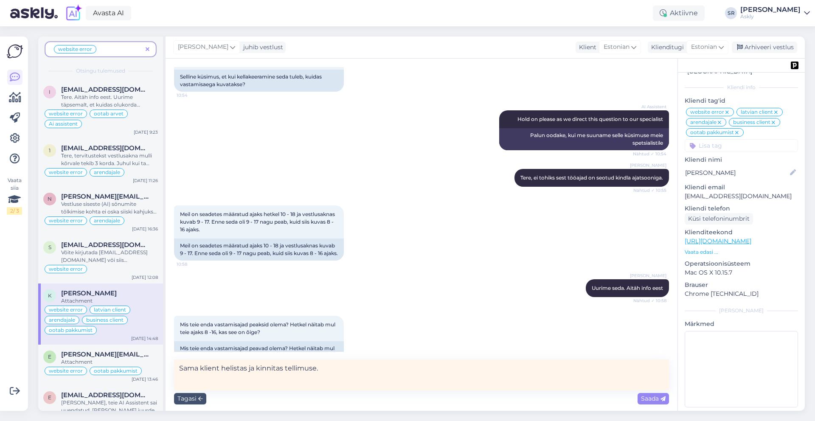
click at [143, 48] on span at bounding box center [147, 49] width 11 height 9
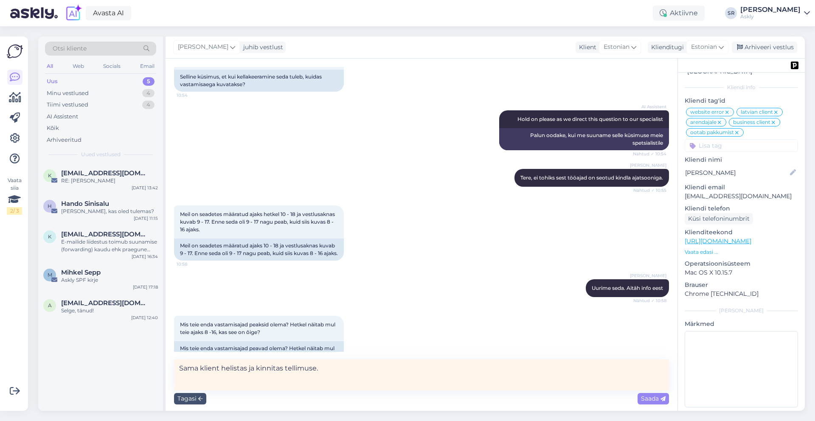
click at [72, 46] on span "Otsi kliente" at bounding box center [70, 48] width 34 height 9
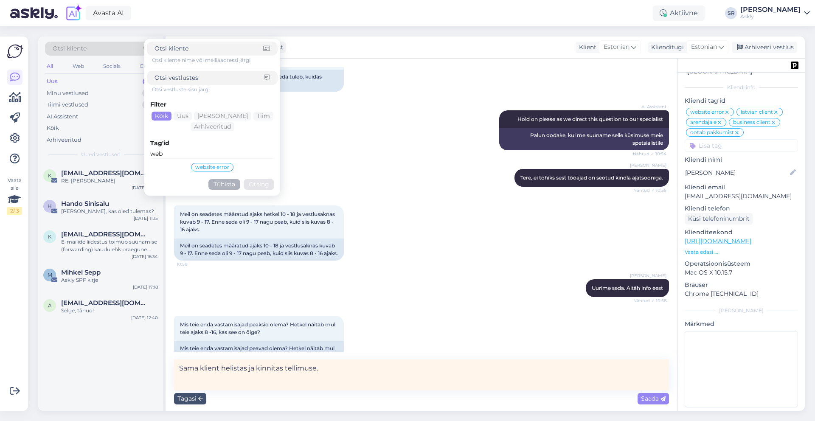
click at [180, 154] on input "web" at bounding box center [212, 153] width 124 height 9
type input "w"
type input "ootab"
click at [239, 168] on span "ootab pakkumist" at bounding box center [247, 167] width 44 height 5
click at [260, 194] on button "Otsing" at bounding box center [259, 194] width 31 height 11
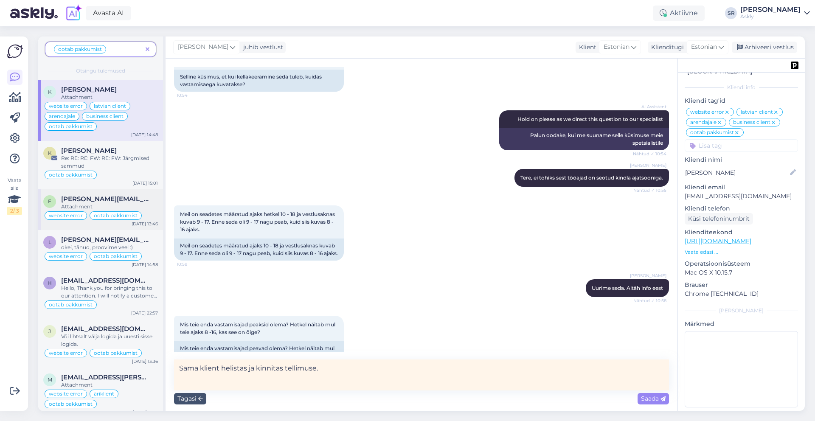
click at [141, 201] on div "eric.de.boer@hifined.nl" at bounding box center [109, 199] width 97 height 8
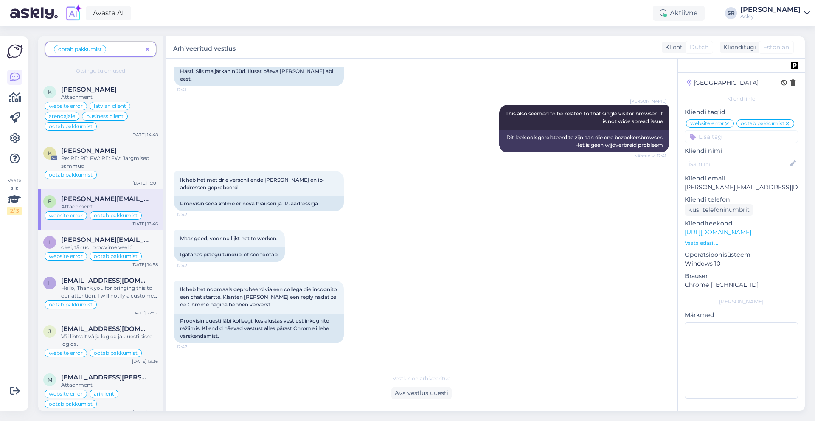
scroll to position [1308, 0]
click at [12, 98] on icon at bounding box center [15, 98] width 12 height 10
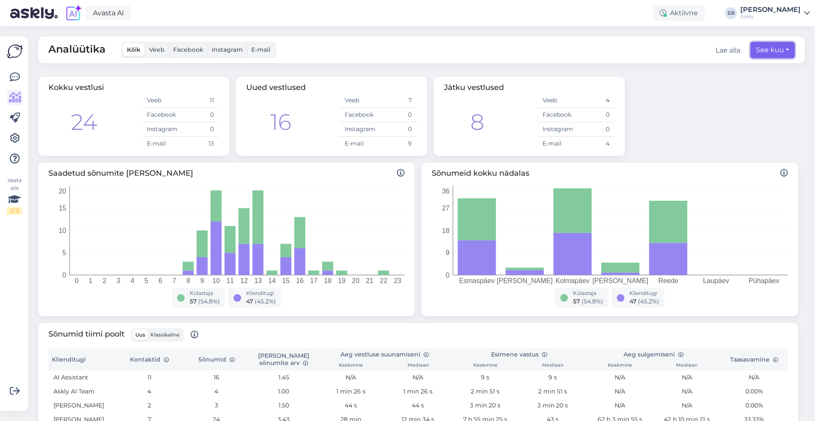
click at [773, 50] on button "See kuu" at bounding box center [772, 50] width 44 height 16
select select "9"
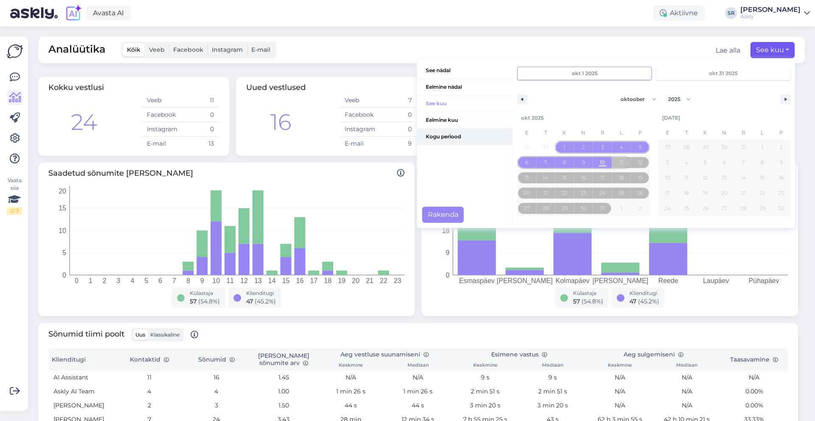
click at [484, 143] on span "Kogu periood" at bounding box center [464, 137] width 95 height 16
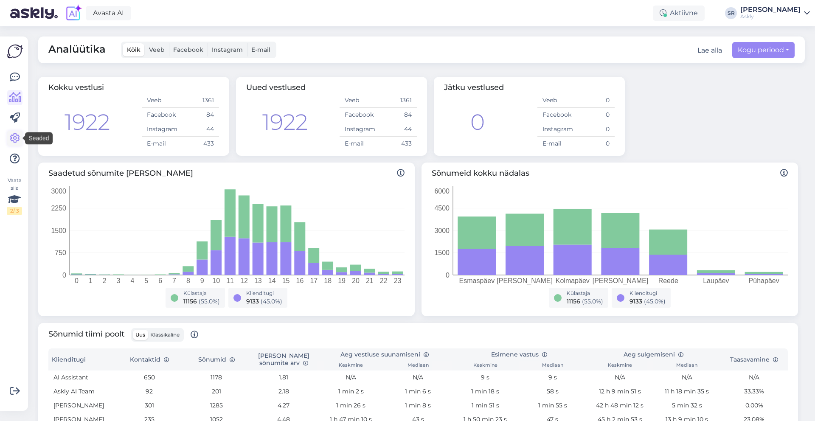
click at [14, 134] on icon at bounding box center [15, 138] width 10 height 10
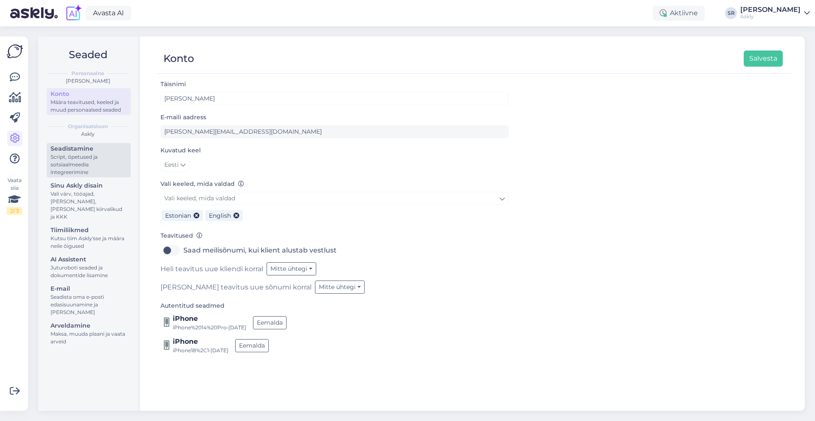
click at [79, 164] on div "Script, õpetused ja sotsiaalmeedia integreerimine" at bounding box center [89, 164] width 76 height 23
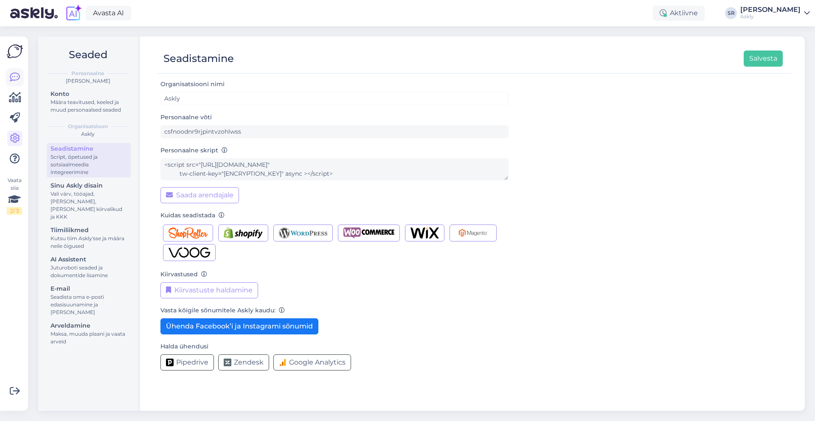
click at [12, 76] on icon at bounding box center [15, 77] width 10 height 10
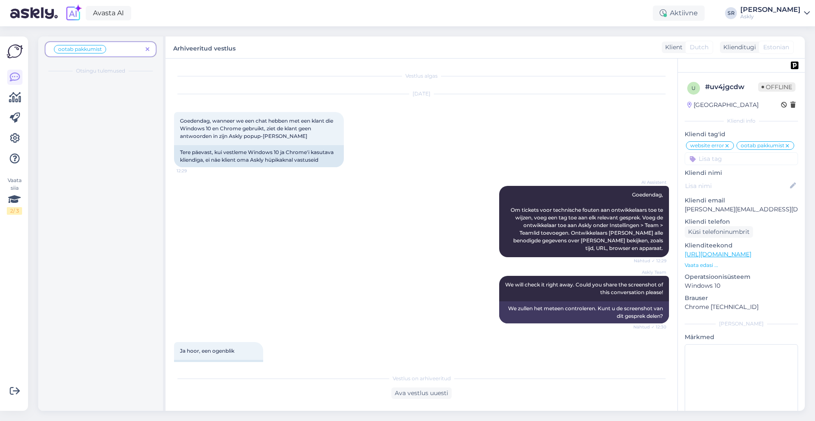
scroll to position [1520, 0]
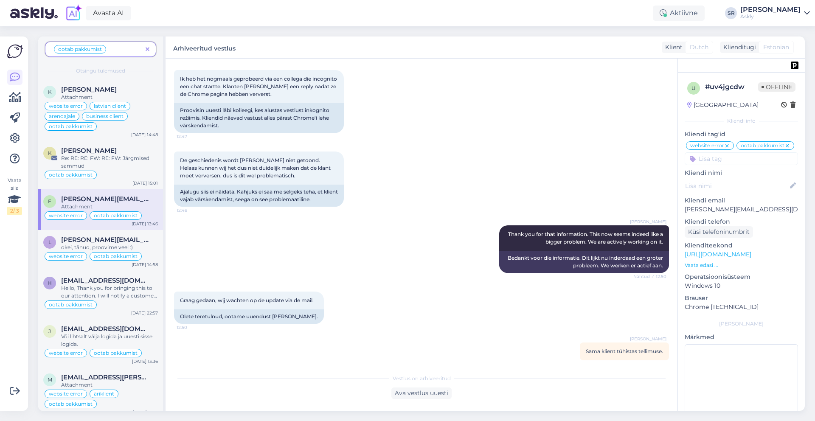
click at [149, 48] on icon at bounding box center [148, 50] width 4 height 6
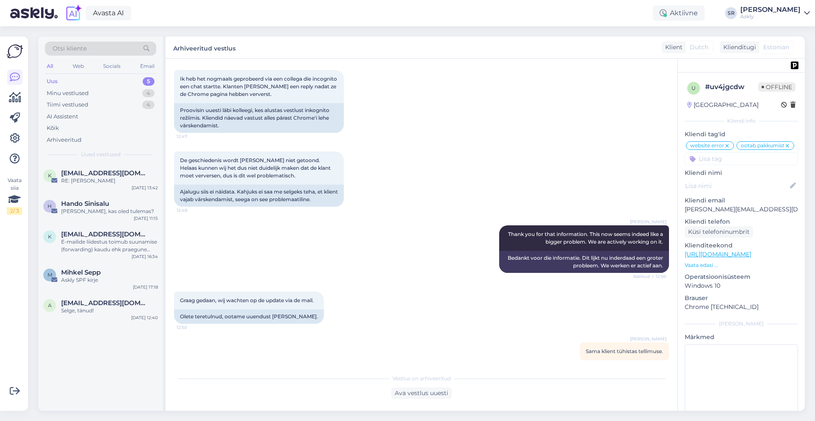
click at [123, 79] on div "Uus 5" at bounding box center [100, 82] width 111 height 12
click at [93, 85] on div "Uus 5" at bounding box center [100, 82] width 111 height 12
click at [76, 91] on div "Minu vestlused" at bounding box center [68, 93] width 42 height 8
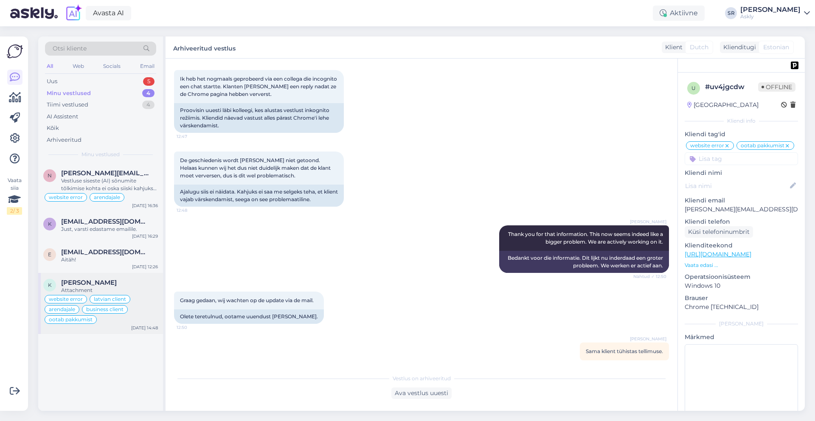
click at [150, 293] on div "Attachment" at bounding box center [109, 290] width 97 height 8
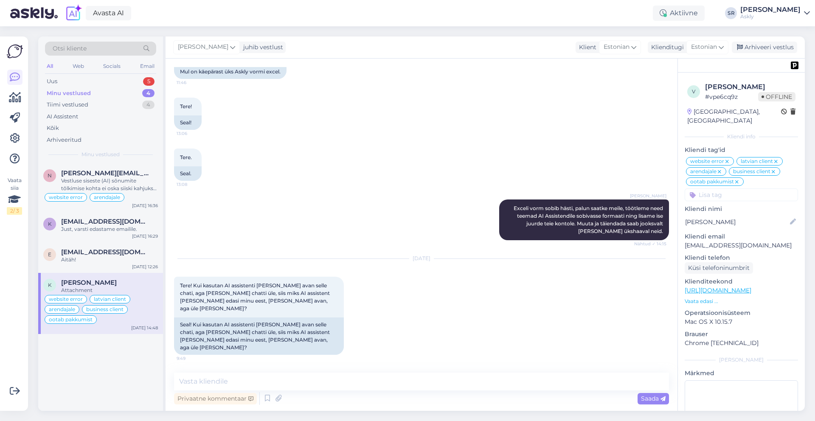
scroll to position [2751, 0]
click at [89, 81] on div "Uus 5" at bounding box center [100, 82] width 111 height 12
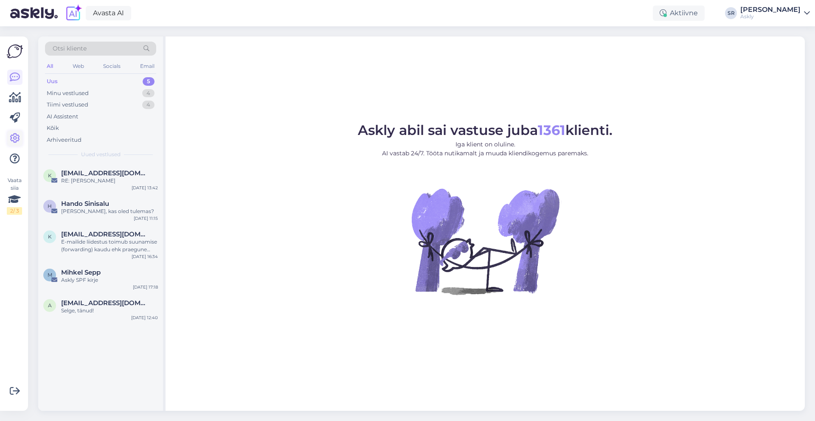
click at [14, 142] on icon at bounding box center [15, 138] width 10 height 10
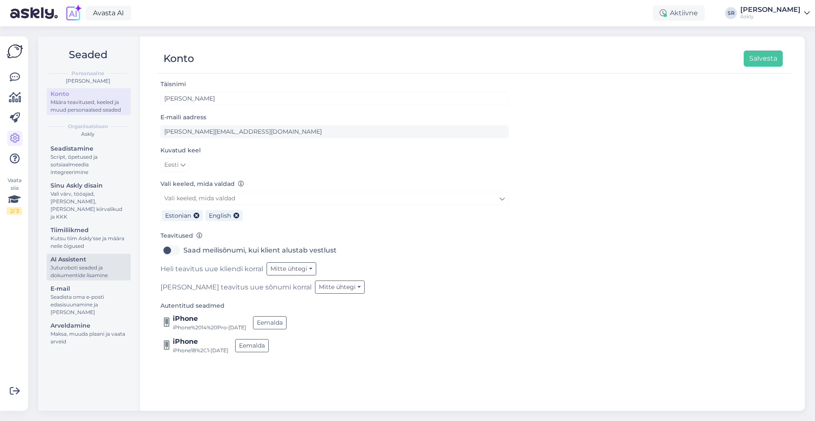
click at [81, 264] on div "Juturoboti seaded ja dokumentide lisamine" at bounding box center [89, 271] width 76 height 15
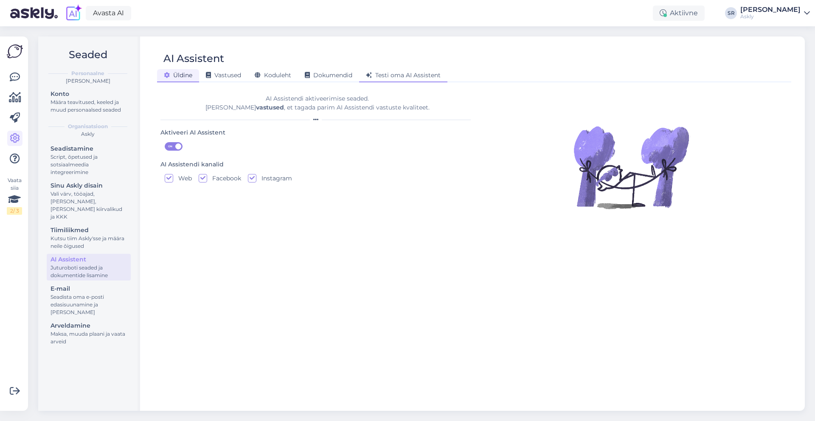
click at [415, 77] on span "Testi oma AI Assistent" at bounding box center [403, 75] width 75 height 8
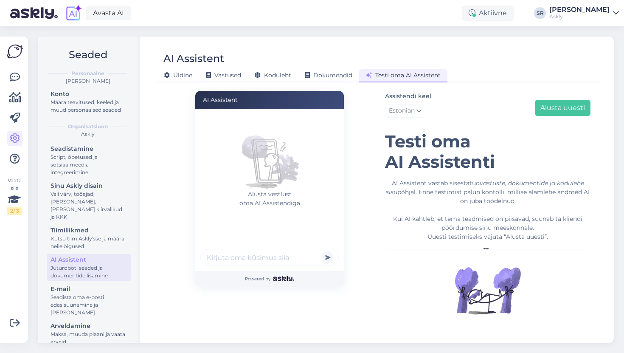
click at [580, 7] on div "[PERSON_NAME]" at bounding box center [579, 9] width 60 height 7
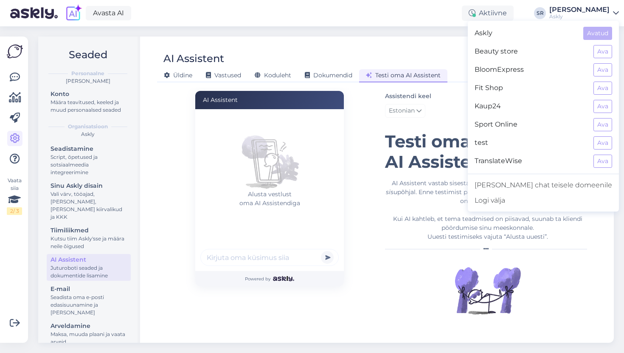
click at [439, 54] on div "AI Assistent" at bounding box center [374, 59] width 435 height 16
